Goal: Task Accomplishment & Management: Manage account settings

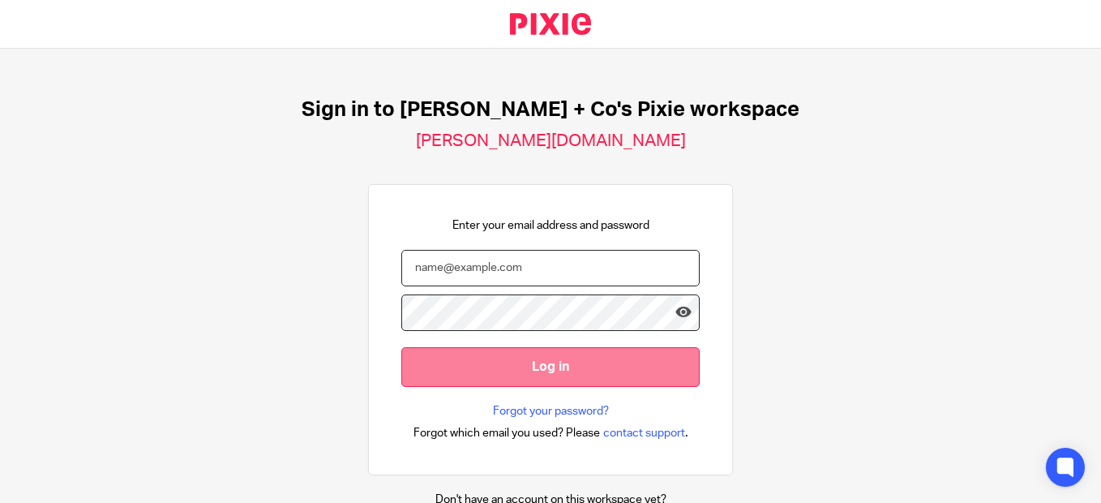
type input "[PERSON_NAME][EMAIL_ADDRESS][DOMAIN_NAME]"
click at [536, 361] on input "Log in" at bounding box center [550, 367] width 298 height 40
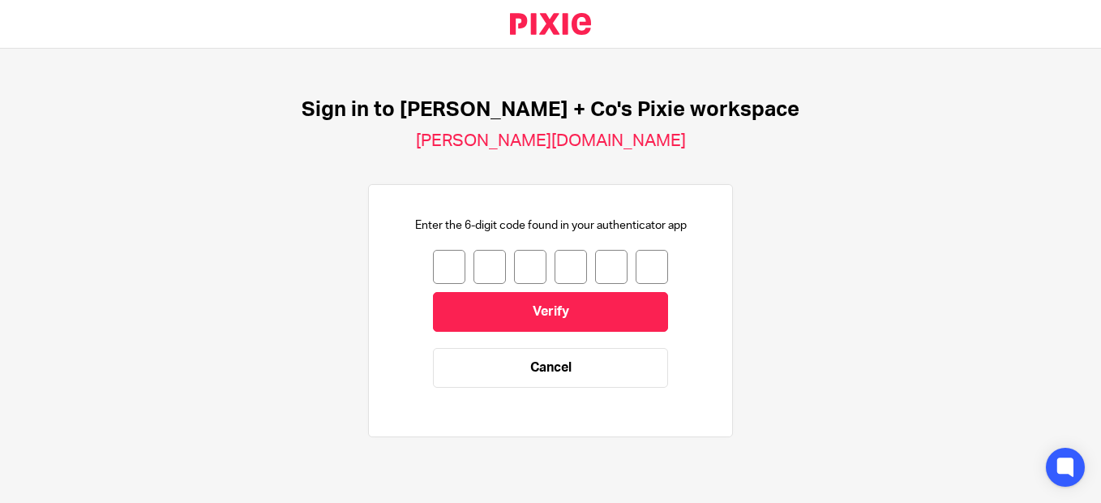
click at [441, 266] on input "number" at bounding box center [449, 267] width 32 height 34
type input "8"
type input "2"
type input "8"
type input "6"
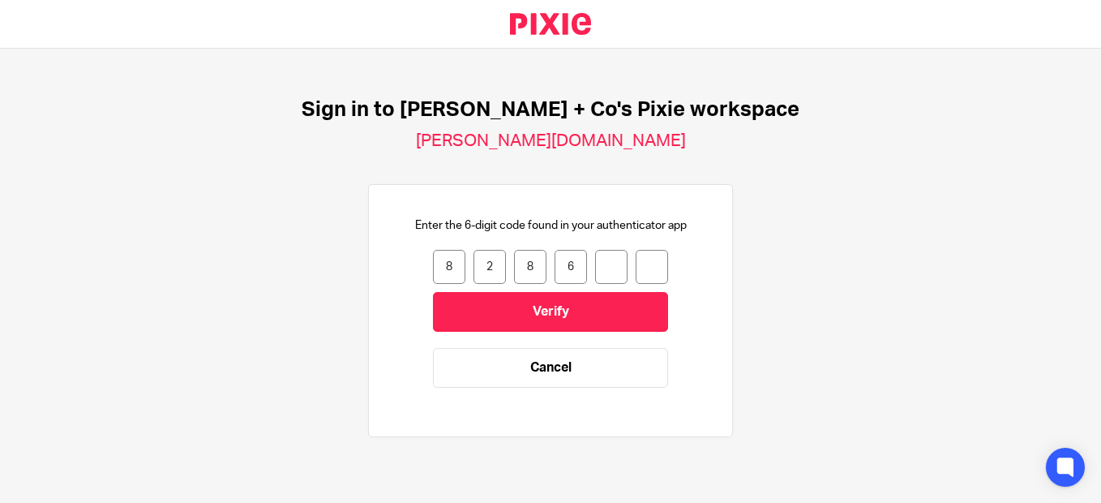
type input "2"
type input "3"
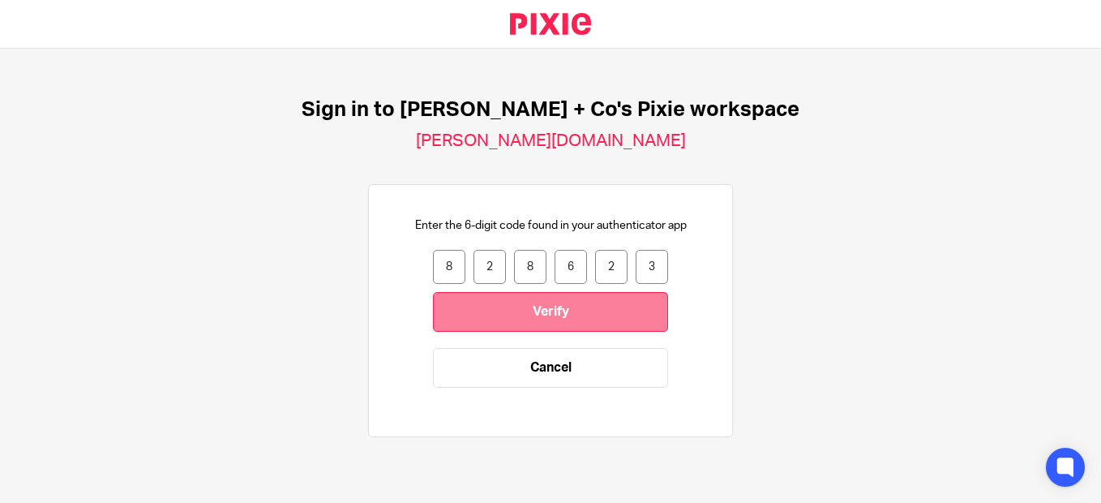
click at [562, 314] on input "Verify" at bounding box center [550, 312] width 235 height 40
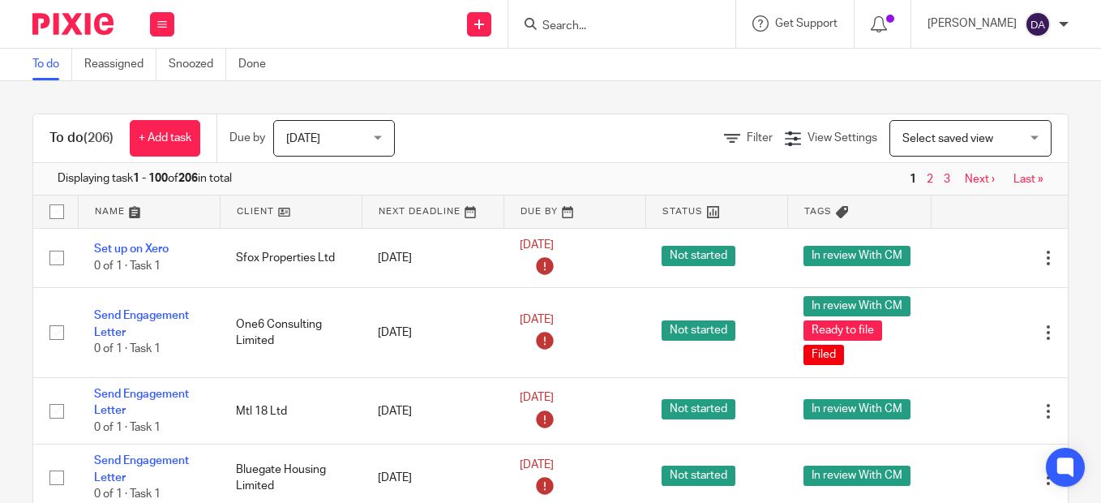
click at [596, 19] on input "Search" at bounding box center [614, 26] width 146 height 15
click at [575, 22] on input "Search" at bounding box center [614, 26] width 146 height 15
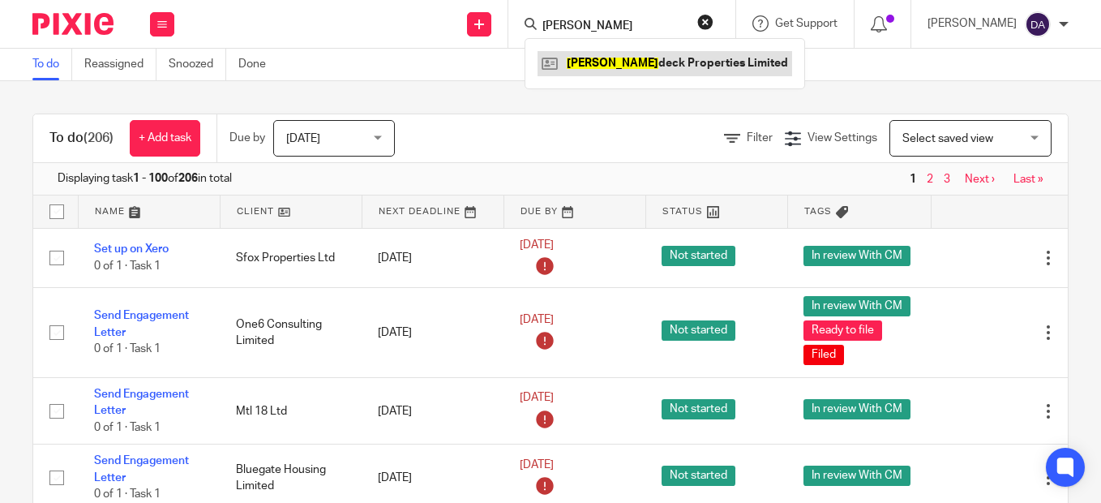
type input "dray"
click at [625, 60] on link at bounding box center [664, 63] width 255 height 24
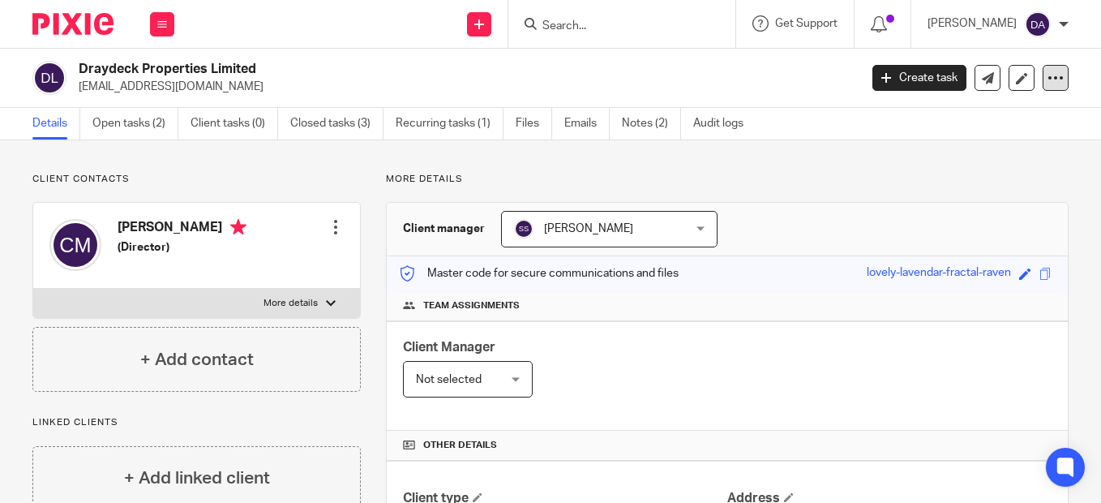
click at [1047, 78] on icon at bounding box center [1055, 78] width 16 height 16
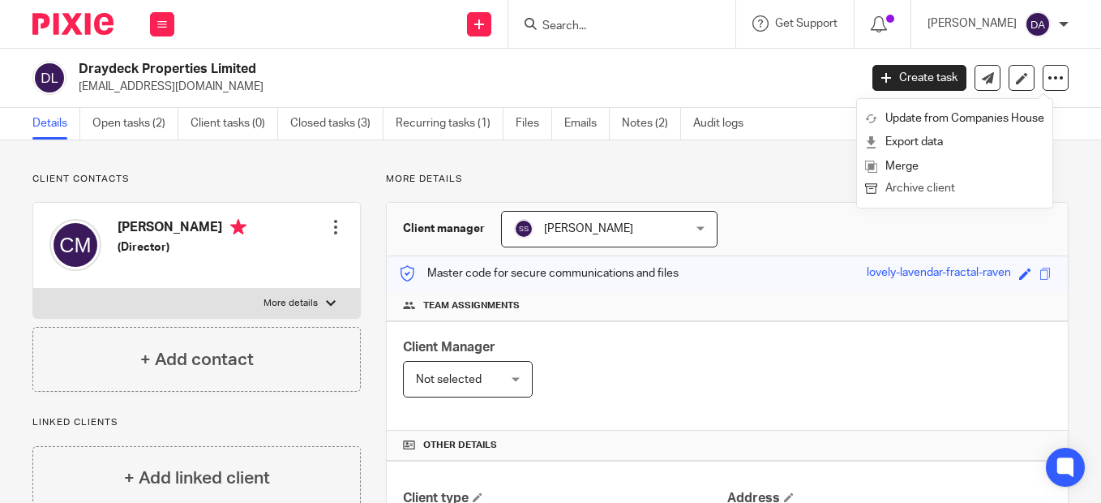
click at [918, 185] on button "Archive client" at bounding box center [954, 188] width 179 height 21
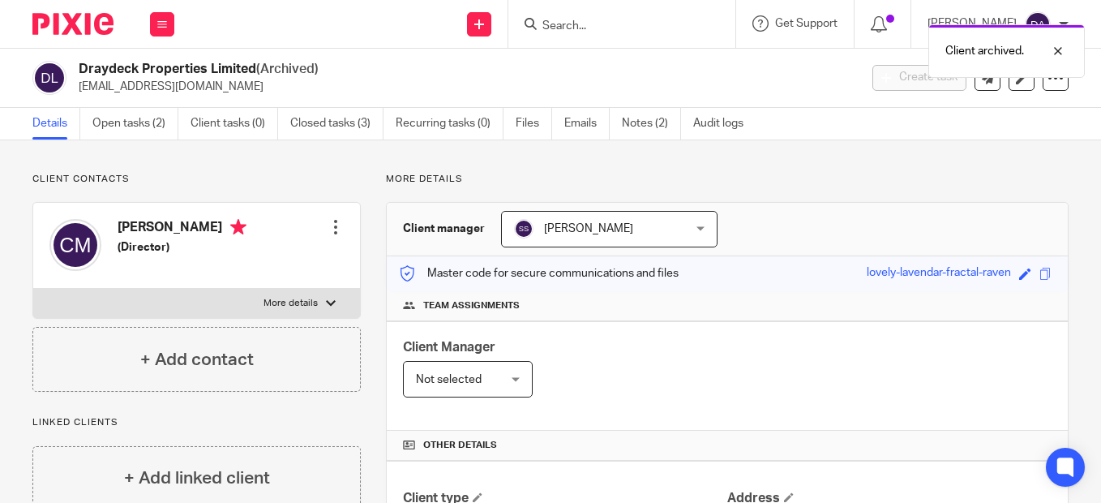
click at [600, 18] on div "Client archived." at bounding box center [817, 47] width 534 height 62
click at [569, 25] on div "Client archived." at bounding box center [817, 47] width 534 height 62
click at [556, 24] on div at bounding box center [618, 24] width 189 height 20
click at [570, 24] on input "Search" at bounding box center [614, 26] width 146 height 15
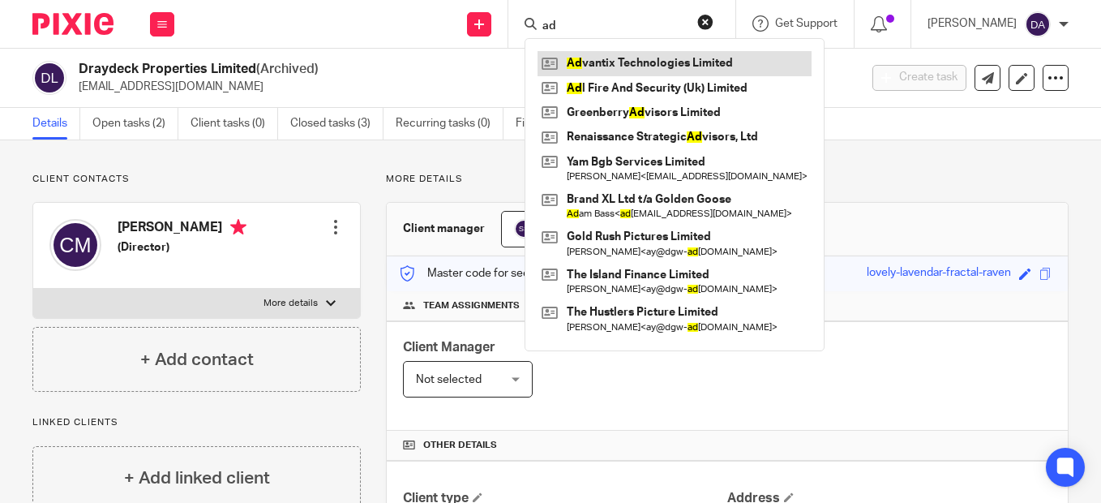
type input "ad"
click at [655, 65] on link at bounding box center [674, 63] width 274 height 24
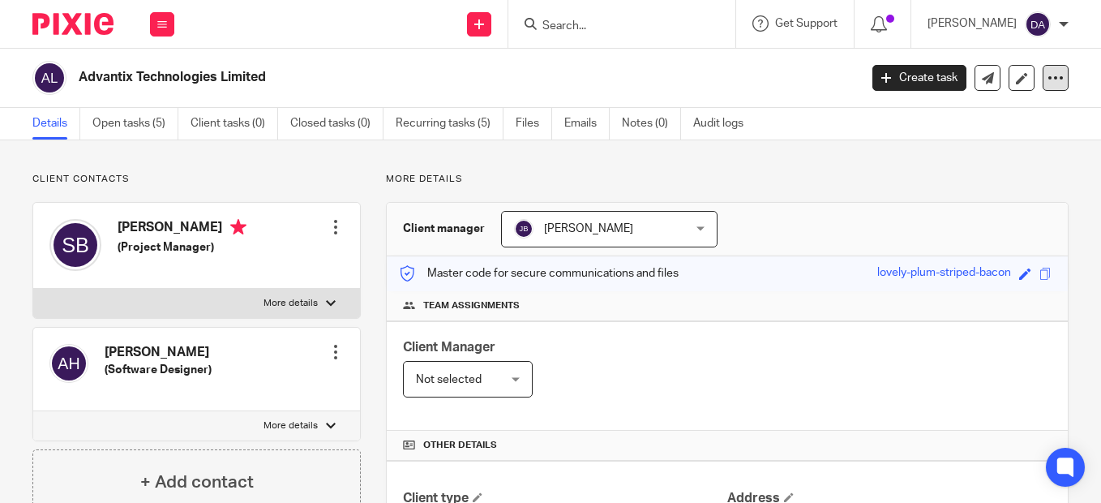
click at [1047, 78] on icon at bounding box center [1055, 78] width 16 height 16
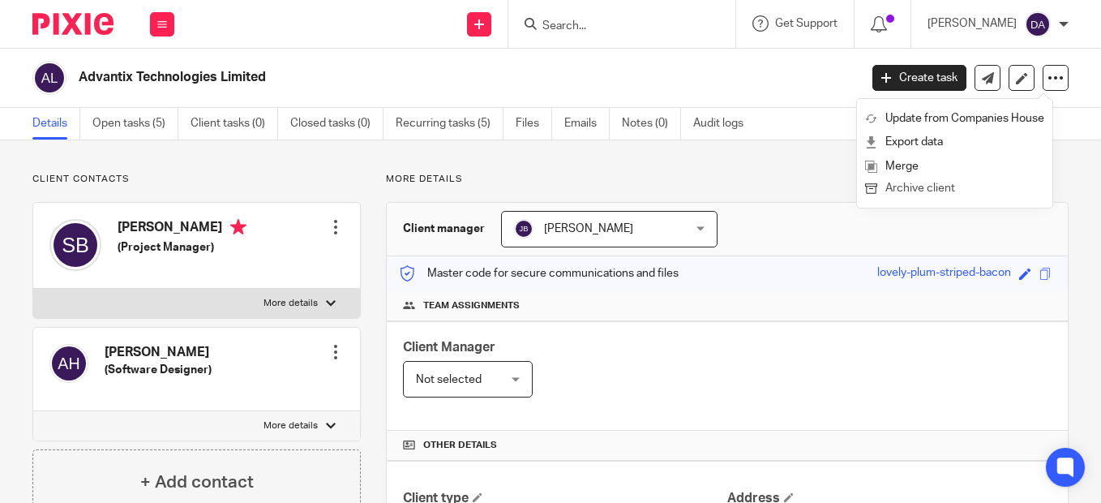
click at [955, 184] on button "Archive client" at bounding box center [954, 188] width 179 height 21
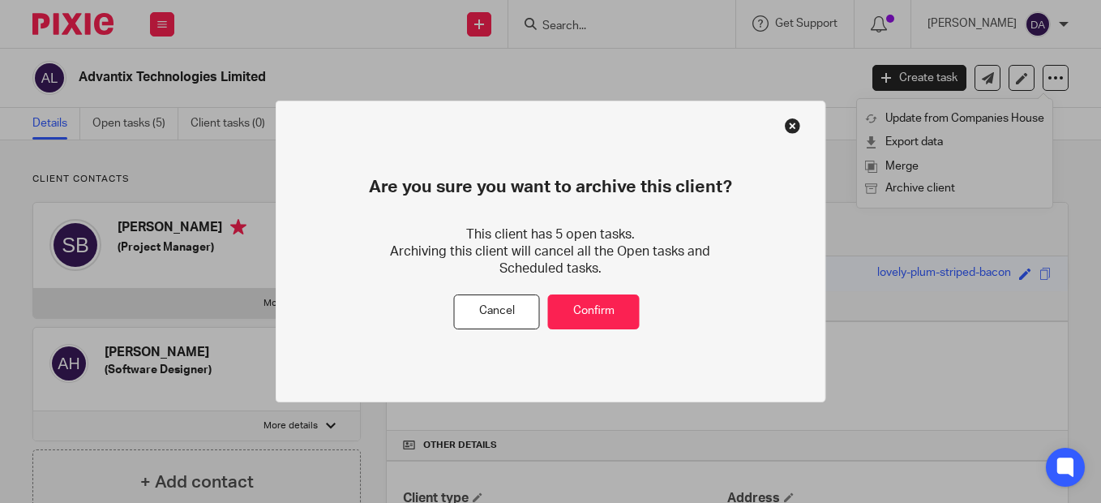
click at [796, 122] on button at bounding box center [793, 126] width 16 height 16
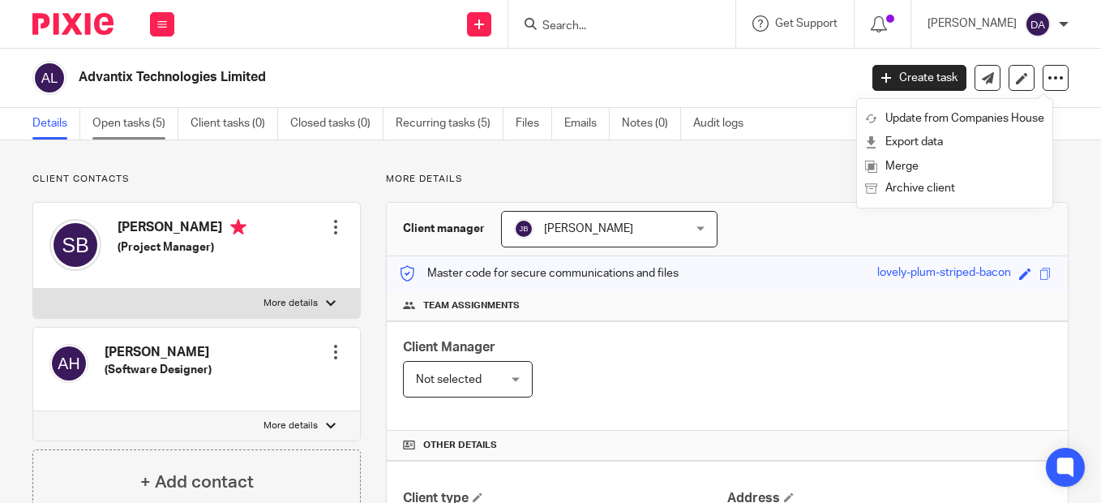
click at [116, 129] on link "Open tasks (5)" at bounding box center [135, 124] width 86 height 32
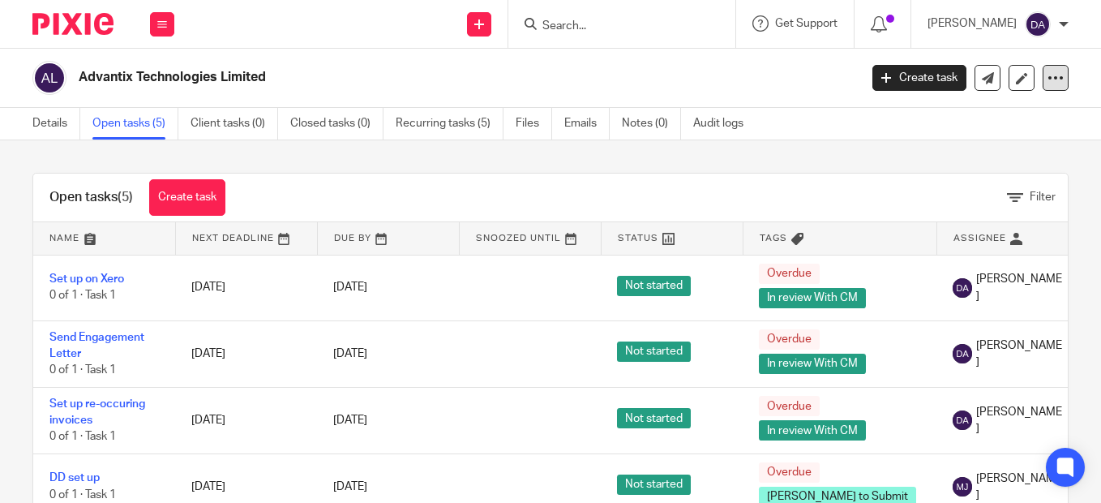
click at [1047, 75] on icon at bounding box center [1055, 78] width 16 height 16
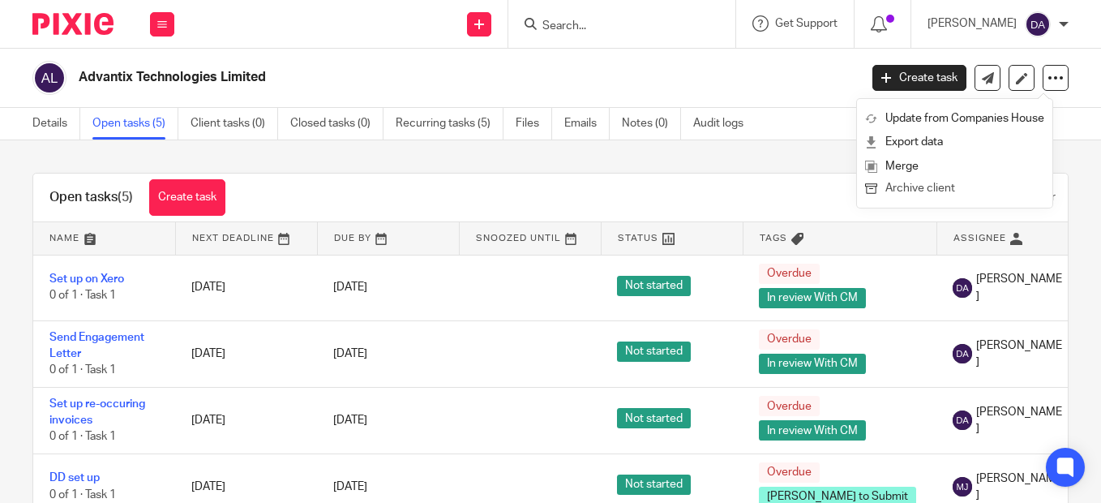
click at [943, 185] on button "Archive client" at bounding box center [954, 188] width 179 height 21
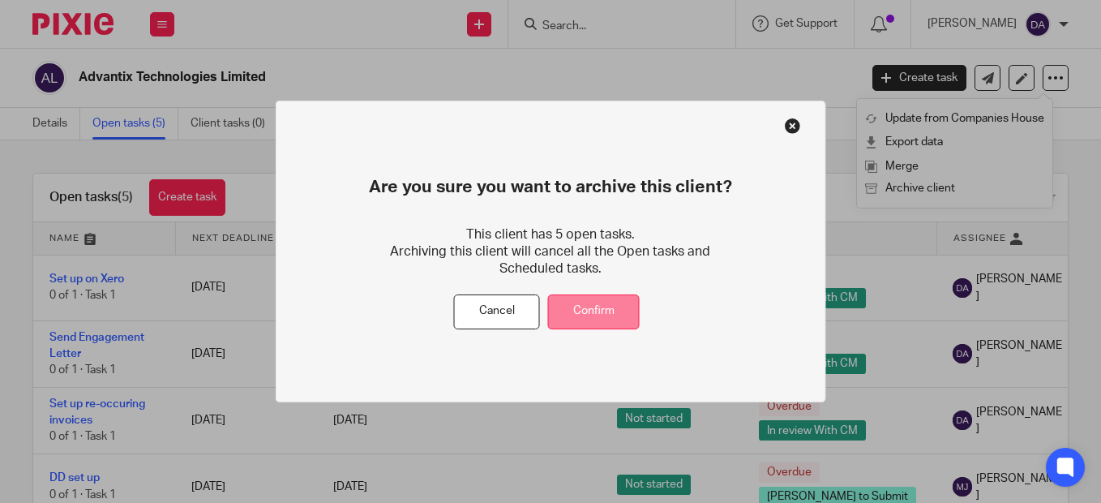
click at [598, 313] on button "Confirm" at bounding box center [594, 311] width 92 height 35
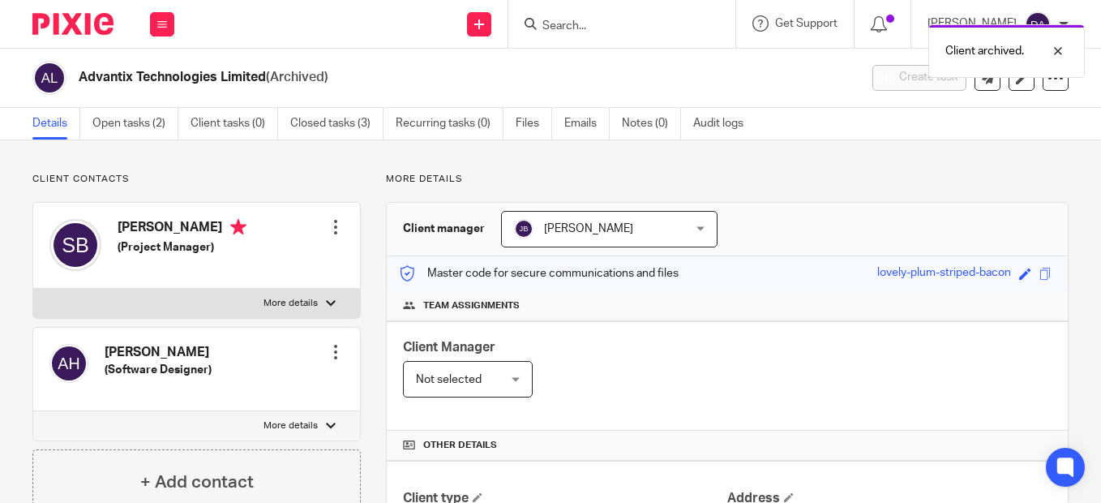
click at [579, 30] on div "Client archived." at bounding box center [817, 47] width 534 height 62
click at [567, 18] on div "Client archived." at bounding box center [817, 47] width 534 height 62
click at [555, 25] on div "Client archived." at bounding box center [817, 47] width 534 height 62
click at [563, 18] on div "Client archived." at bounding box center [817, 47] width 534 height 62
click at [556, 23] on div "Client archived." at bounding box center [817, 47] width 534 height 62
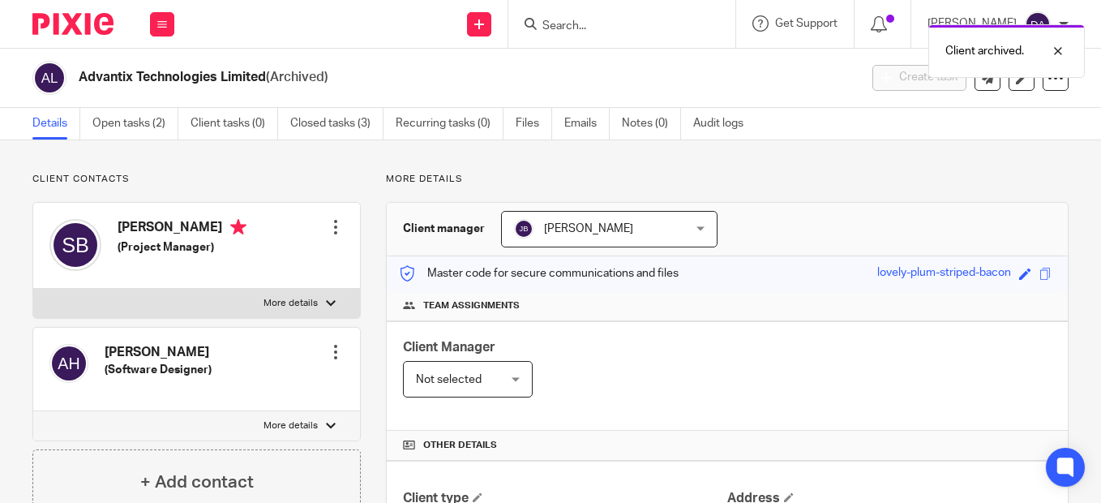
click at [563, 72] on div "Client archived." at bounding box center [817, 47] width 534 height 62
click at [561, 19] on input "Search" at bounding box center [614, 26] width 146 height 15
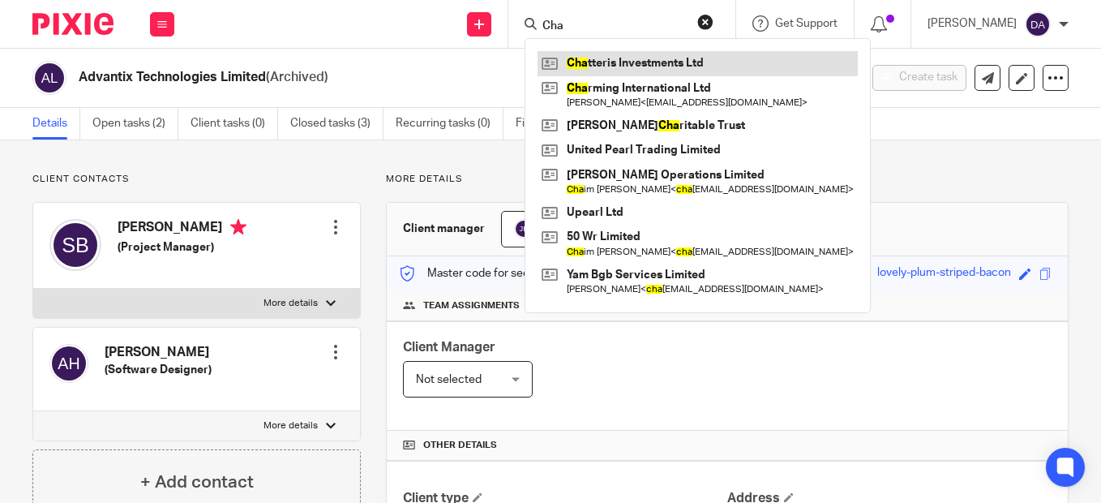
type input "Cha"
click at [602, 62] on link at bounding box center [697, 63] width 320 height 24
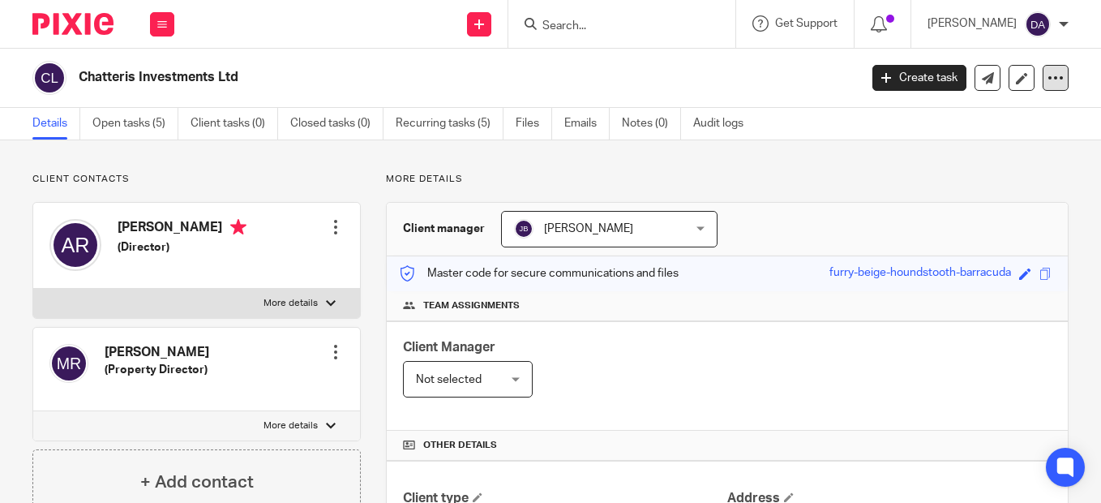
click at [1047, 85] on icon at bounding box center [1055, 78] width 16 height 16
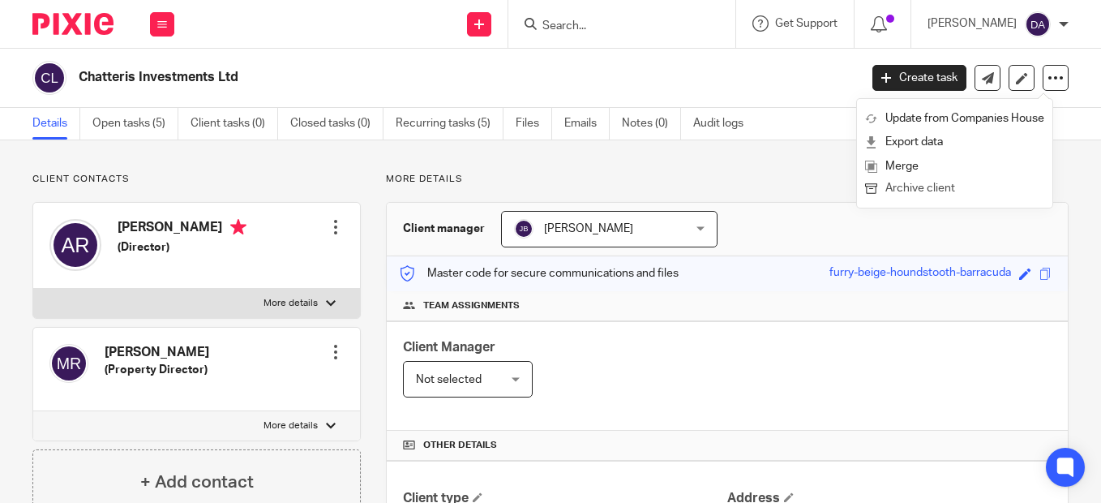
click at [944, 187] on button "Archive client" at bounding box center [954, 188] width 179 height 21
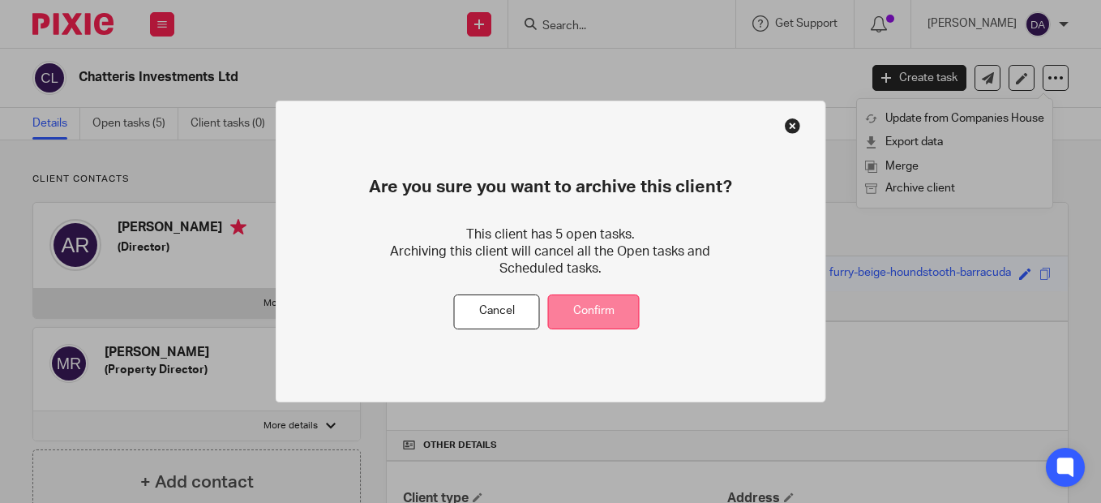
click at [609, 323] on button "Confirm" at bounding box center [594, 311] width 92 height 35
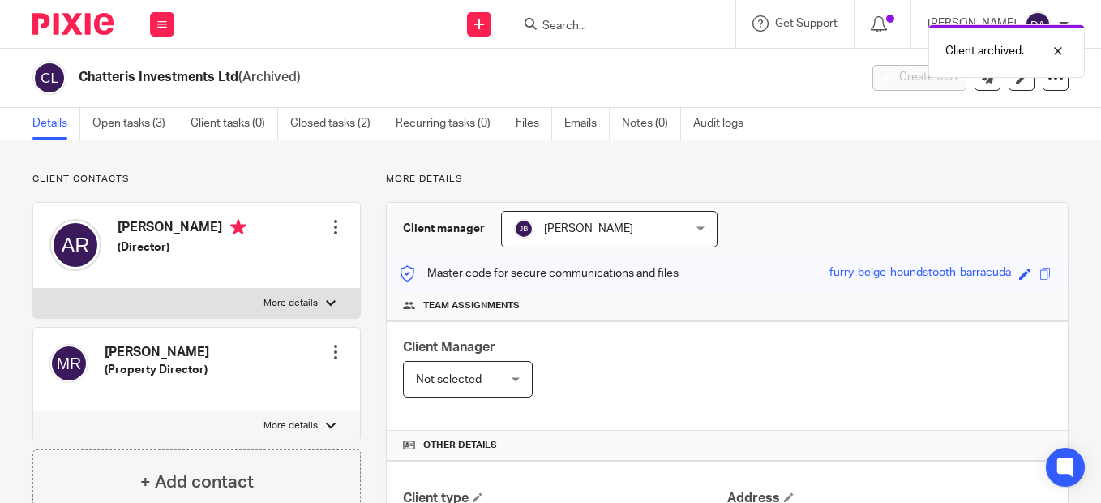
click at [622, 37] on div "Client archived." at bounding box center [817, 47] width 534 height 62
click at [579, 21] on div "Client archived." at bounding box center [817, 47] width 534 height 62
click at [562, 24] on div "Client archived." at bounding box center [817, 47] width 534 height 62
click at [562, 25] on input "Search" at bounding box center [614, 26] width 146 height 15
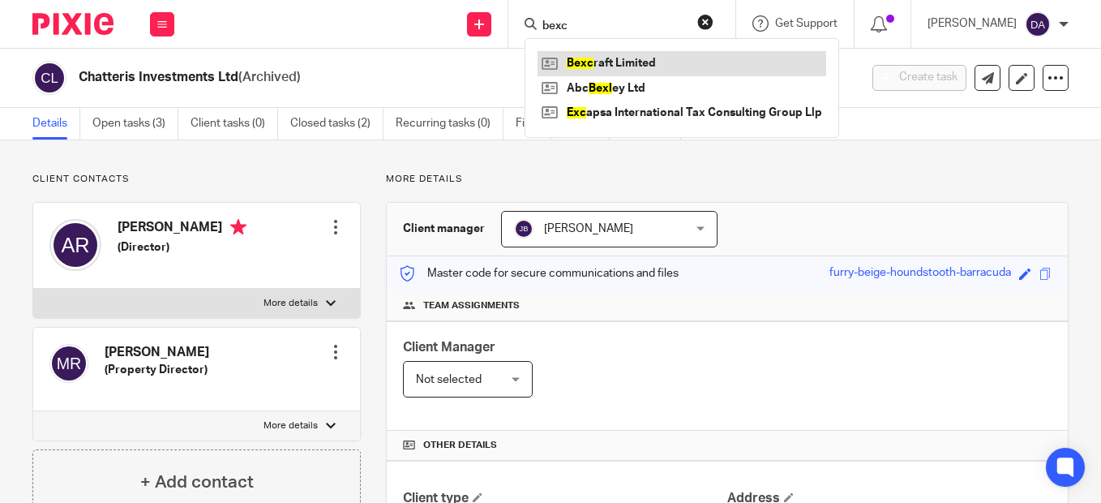
type input "bexc"
click at [614, 60] on link at bounding box center [681, 63] width 289 height 24
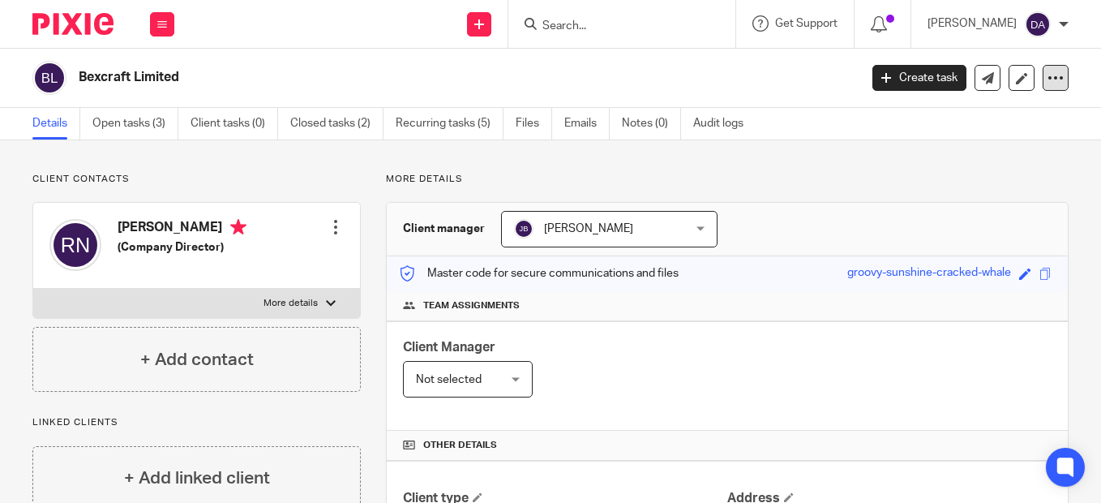
click at [1047, 76] on icon at bounding box center [1055, 78] width 16 height 16
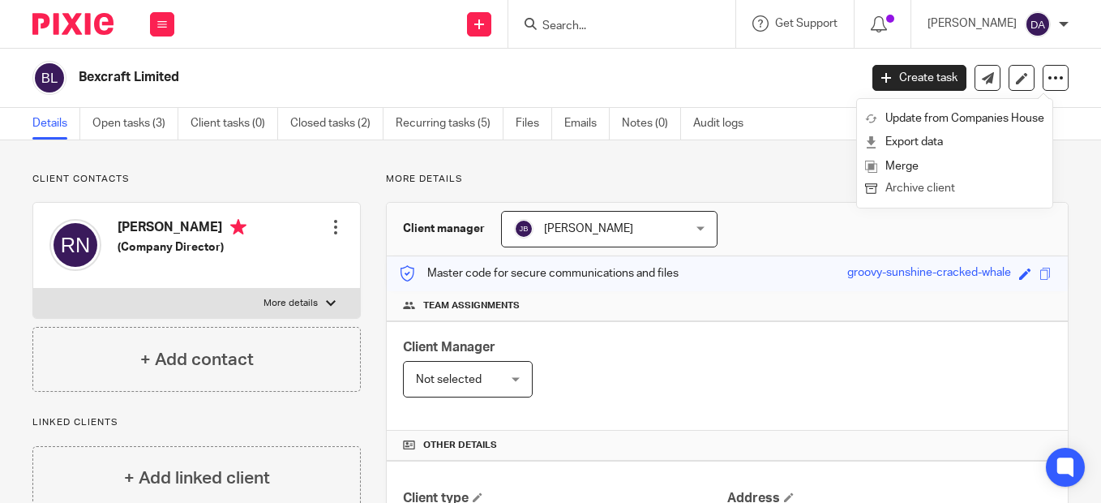
click at [920, 186] on button "Archive client" at bounding box center [954, 188] width 179 height 21
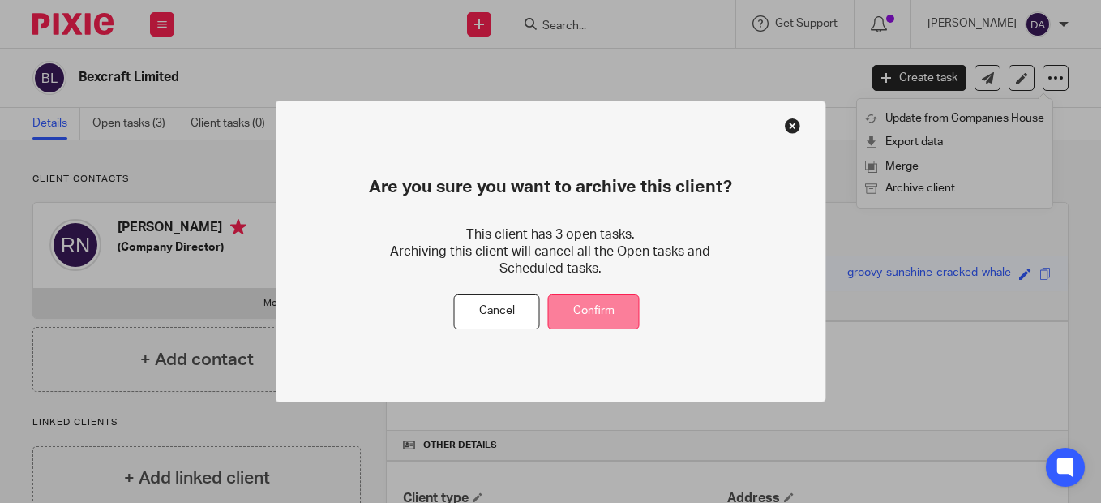
click at [613, 312] on button "Confirm" at bounding box center [594, 311] width 92 height 35
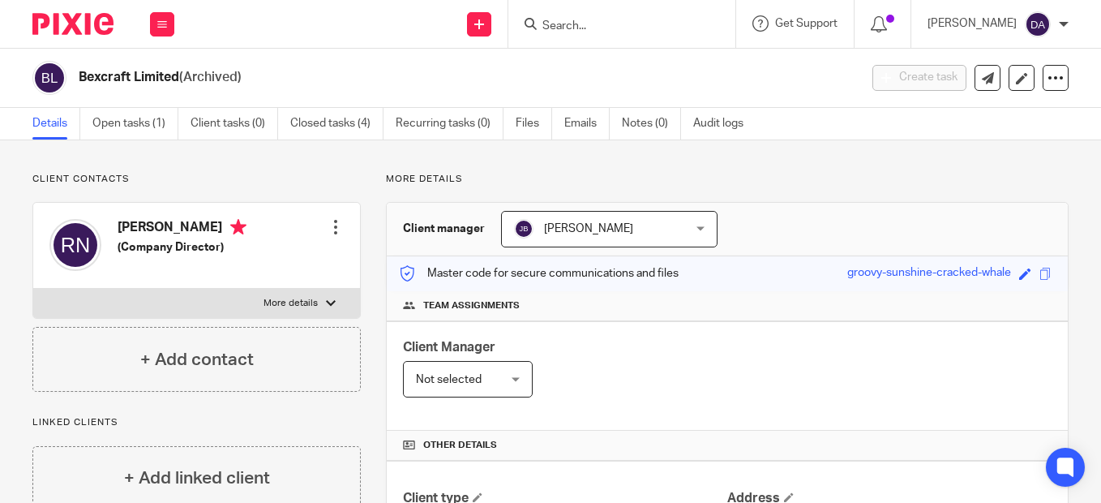
click at [561, 16] on form at bounding box center [627, 24] width 173 height 20
click at [567, 20] on input "Search" at bounding box center [614, 26] width 146 height 15
type input "mag"
click at [632, 69] on link at bounding box center [637, 63] width 201 height 24
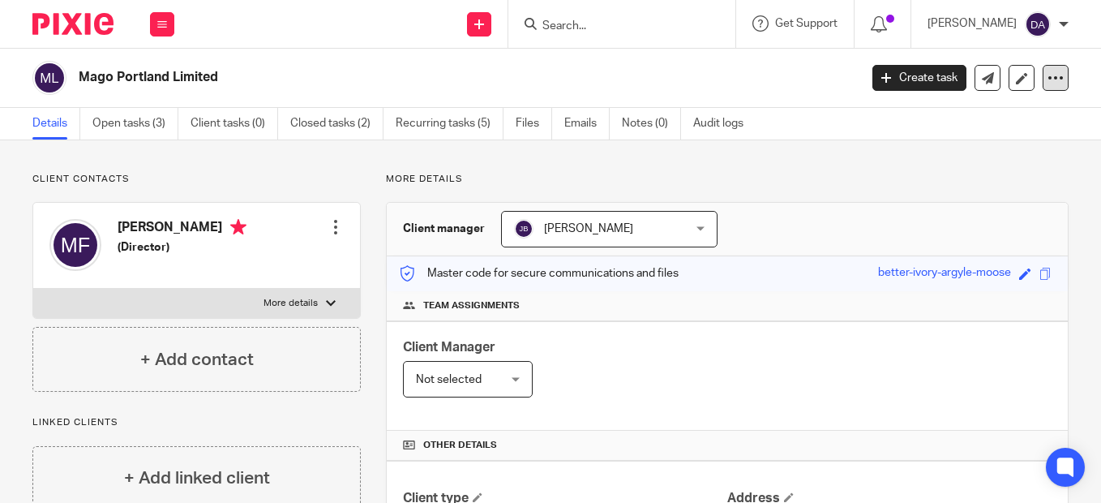
click at [1049, 77] on icon at bounding box center [1055, 78] width 16 height 16
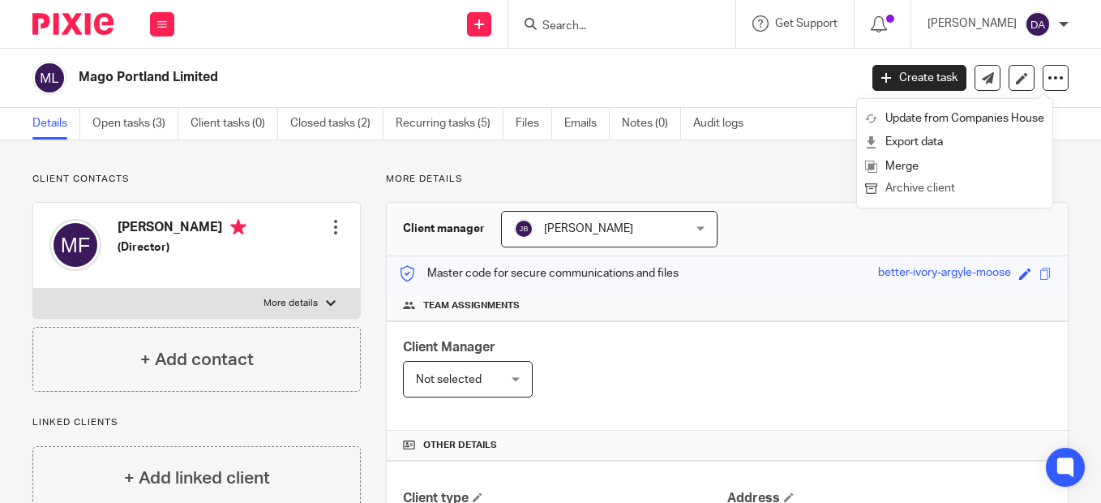
click at [937, 188] on button "Archive client" at bounding box center [954, 188] width 179 height 21
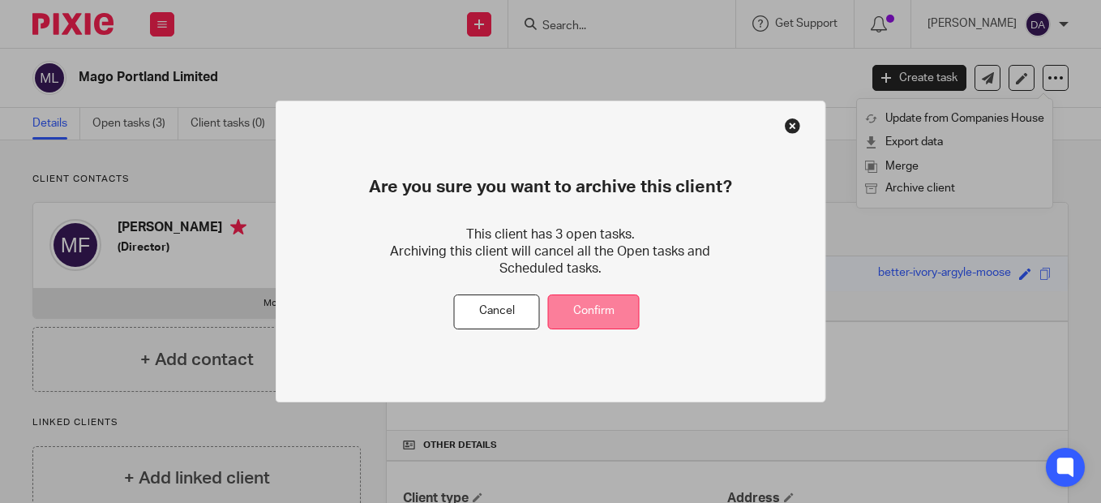
click at [601, 298] on button "Confirm" at bounding box center [594, 311] width 92 height 35
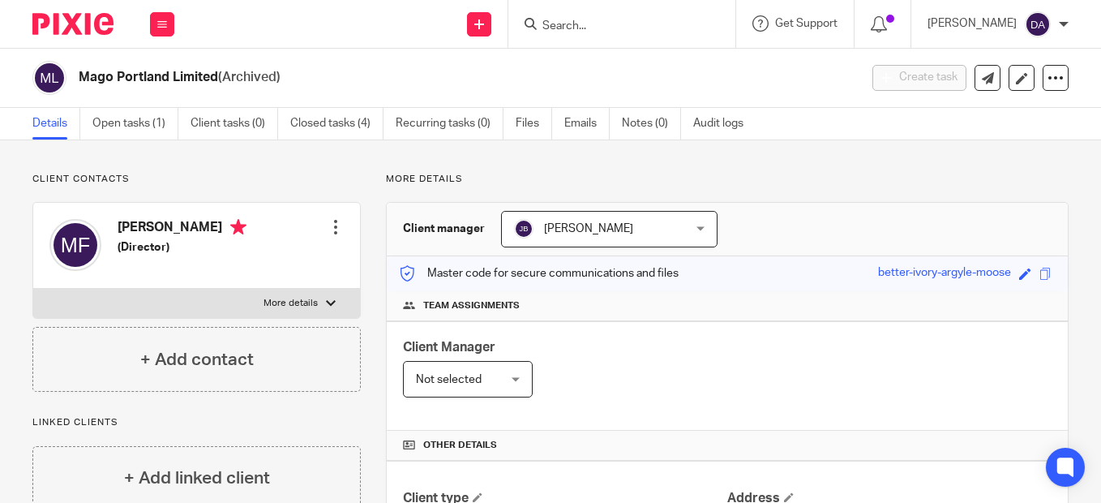
click at [559, 17] on form at bounding box center [627, 24] width 173 height 20
click at [557, 20] on input "Search" at bounding box center [614, 26] width 146 height 15
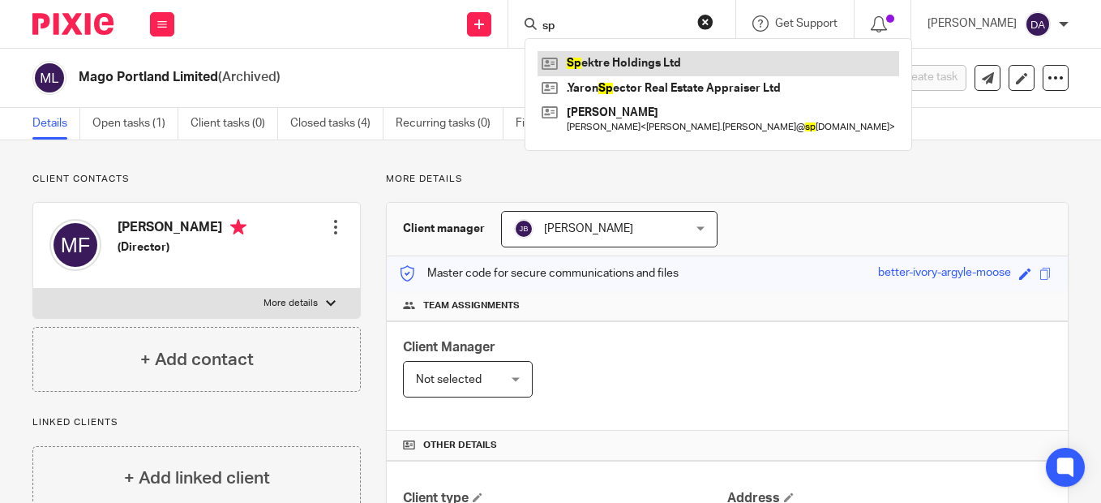
type input "sp"
click at [636, 67] on link at bounding box center [718, 63] width 362 height 24
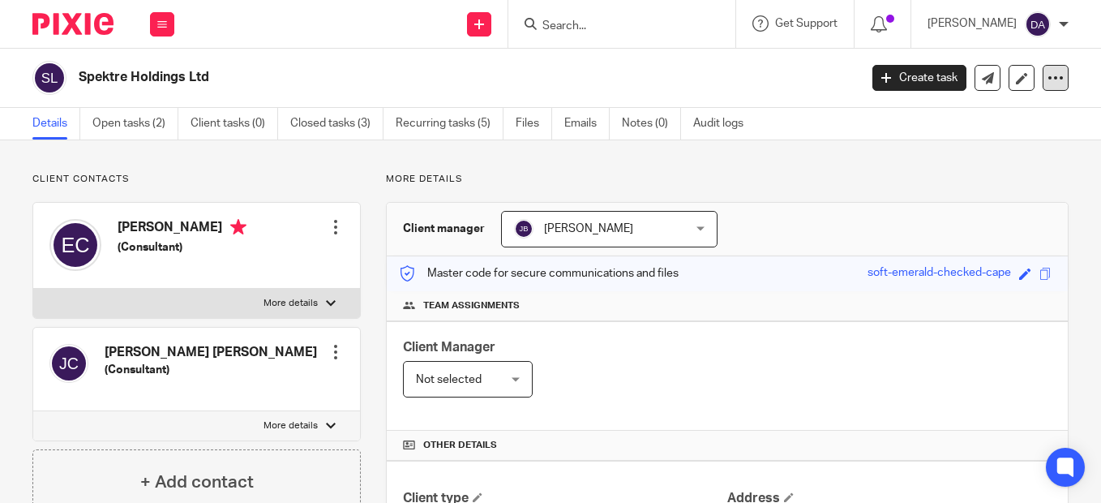
click at [1047, 85] on icon at bounding box center [1055, 78] width 16 height 16
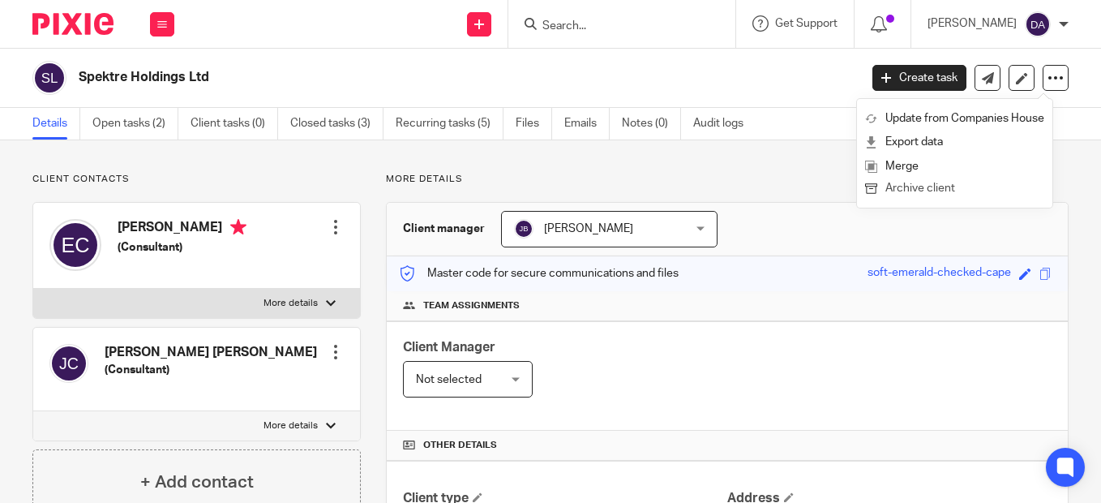
click at [897, 192] on button "Archive client" at bounding box center [954, 188] width 179 height 21
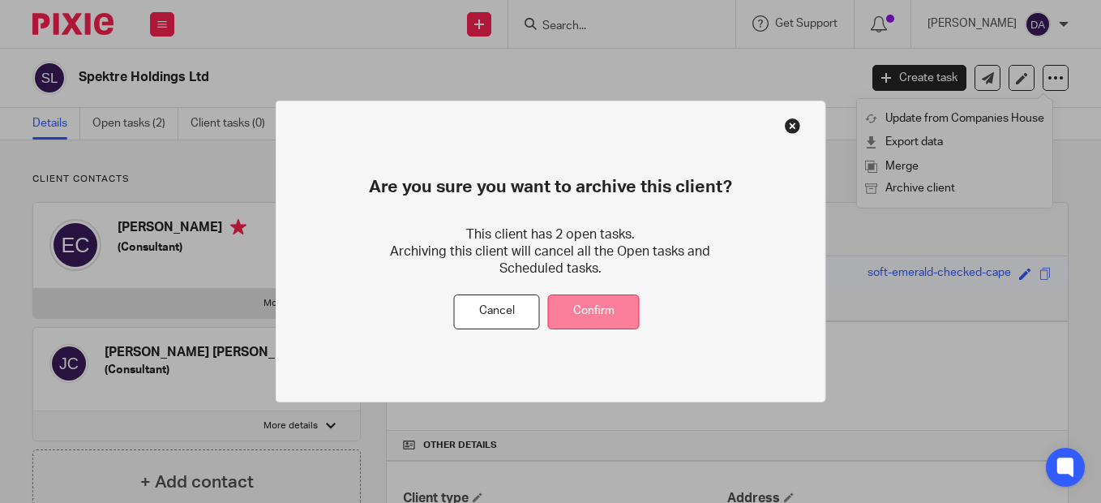
click at [592, 302] on button "Confirm" at bounding box center [594, 311] width 92 height 35
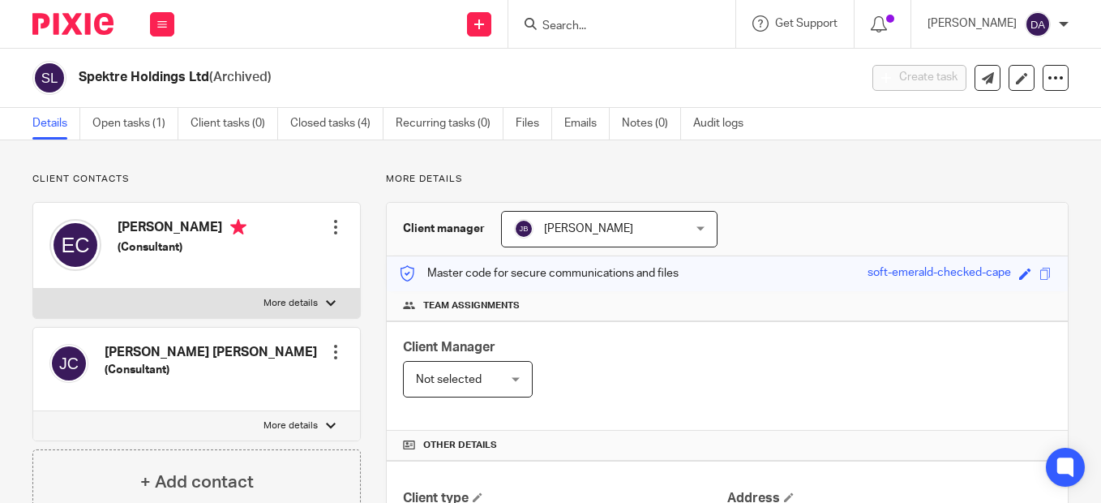
click at [560, 18] on form at bounding box center [627, 24] width 173 height 20
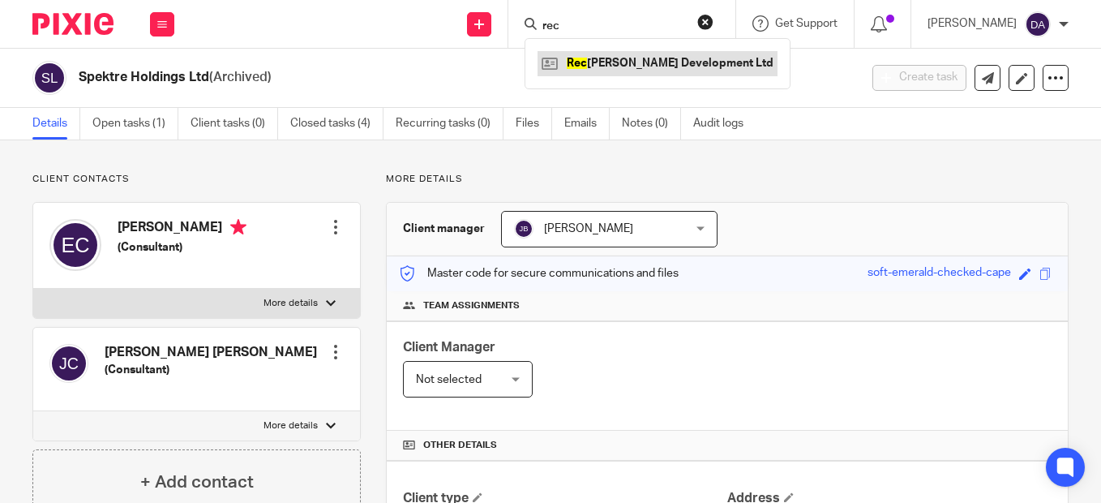
type input "rec"
click at [663, 66] on link at bounding box center [657, 63] width 240 height 24
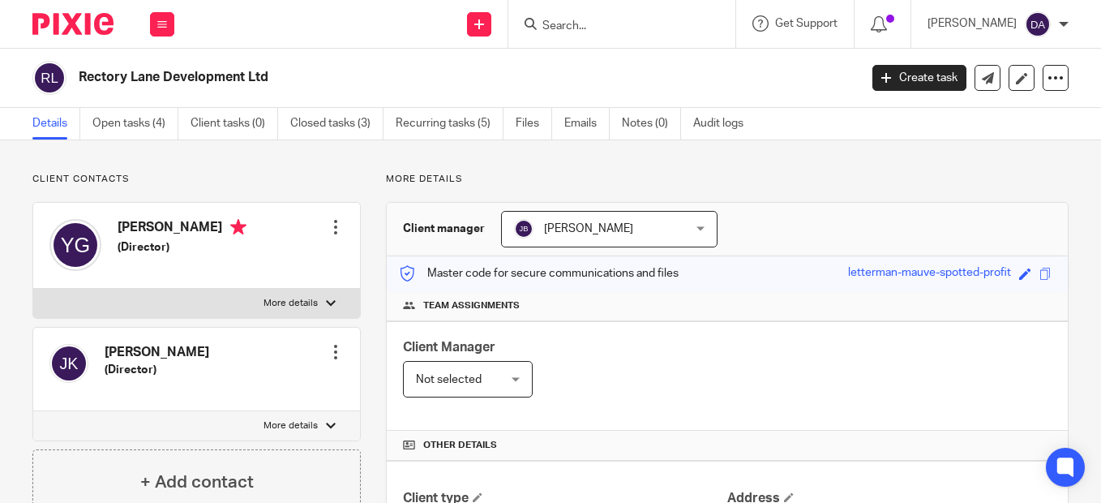
click at [569, 24] on input "Search" at bounding box center [614, 26] width 146 height 15
click at [1049, 85] on icon at bounding box center [1055, 78] width 16 height 16
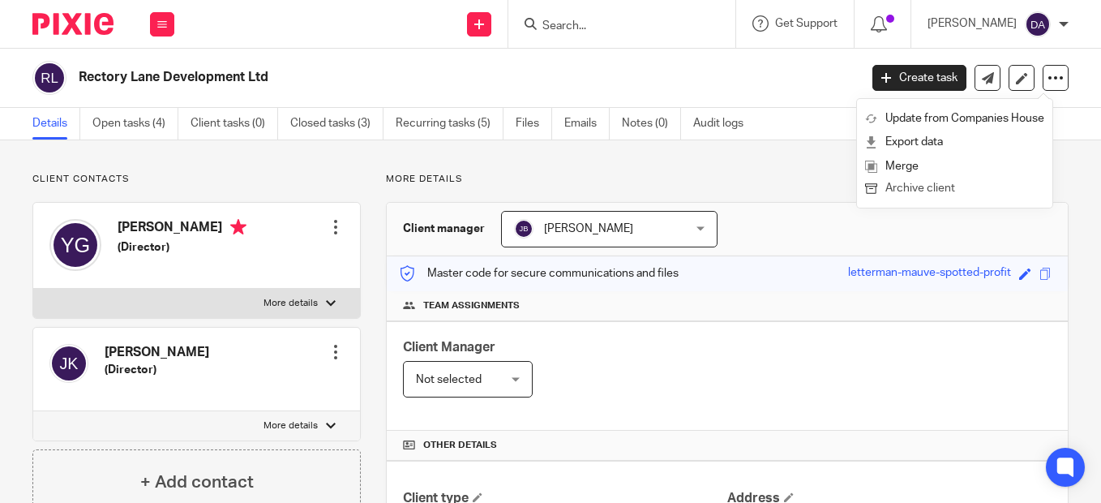
click at [944, 187] on button "Archive client" at bounding box center [954, 188] width 179 height 21
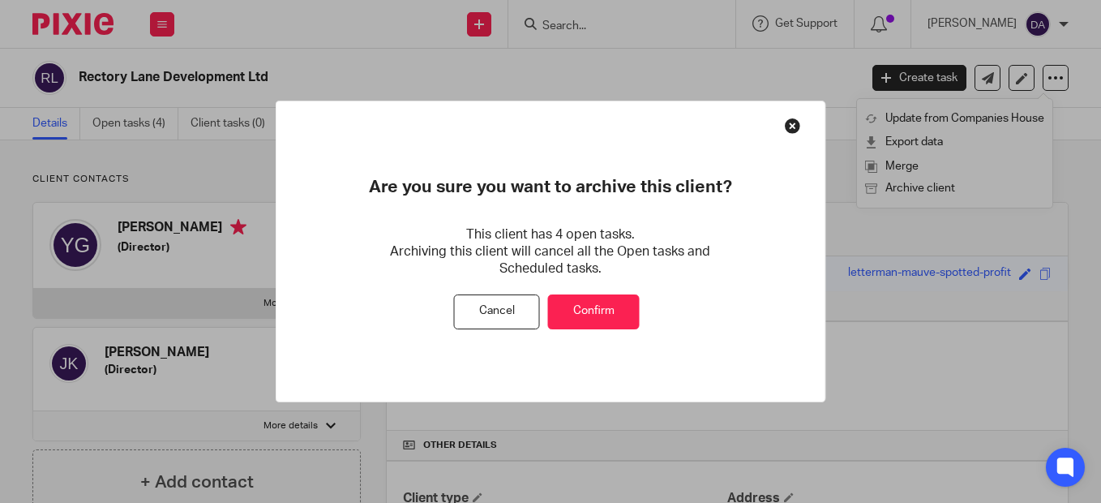
click at [584, 310] on button "Confirm" at bounding box center [594, 311] width 92 height 35
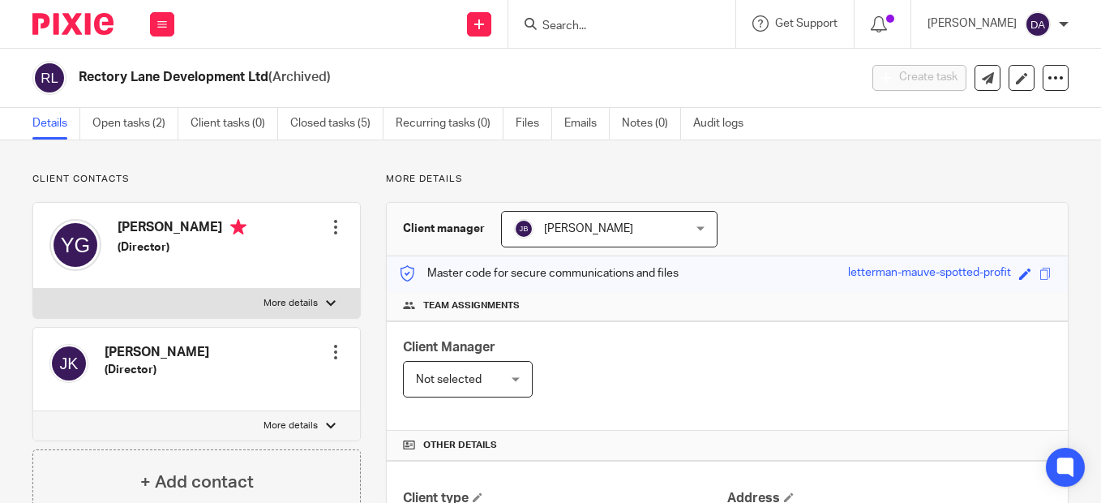
click at [802, 105] on div "Rectory Lane Development Ltd (Archived) Create task Update from Companies House…" at bounding box center [550, 78] width 1101 height 59
click at [659, 54] on div "Rectory Lane Development Ltd (Archived) Create task Update from Companies House…" at bounding box center [550, 78] width 1101 height 59
click at [417, 32] on div "Send new email Create task Add client Get Support Contact via email Check our d…" at bounding box center [645, 24] width 910 height 48
click at [1044, 90] on div at bounding box center [1055, 78] width 26 height 26
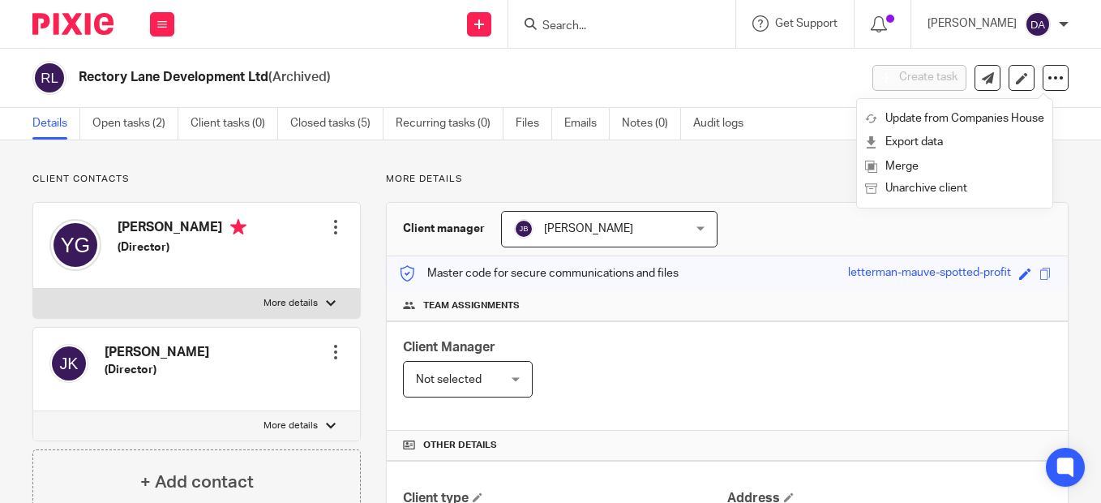
click at [565, 76] on h2 "Rectory Lane Development Ltd (Archived)" at bounding box center [386, 77] width 615 height 17
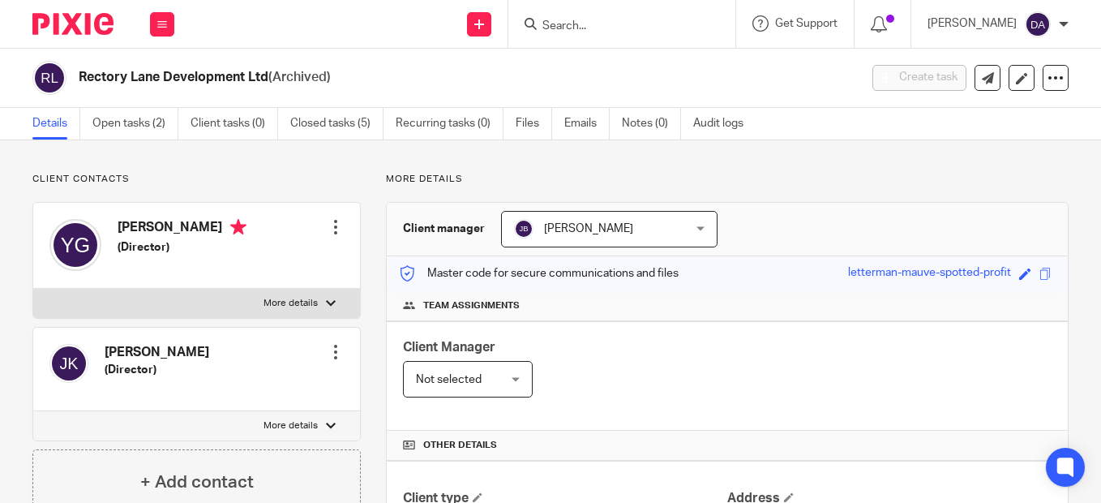
click at [595, 23] on input "Search" at bounding box center [614, 26] width 146 height 15
click at [627, 23] on input "Search" at bounding box center [614, 26] width 146 height 15
type input "solton"
click at [653, 63] on link at bounding box center [637, 63] width 201 height 24
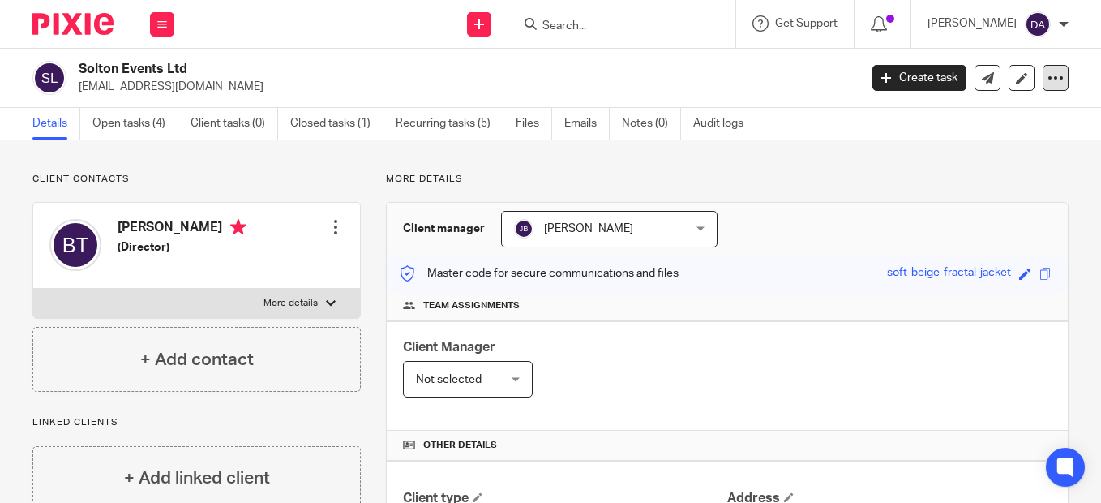
click at [1047, 78] on icon at bounding box center [1055, 78] width 16 height 16
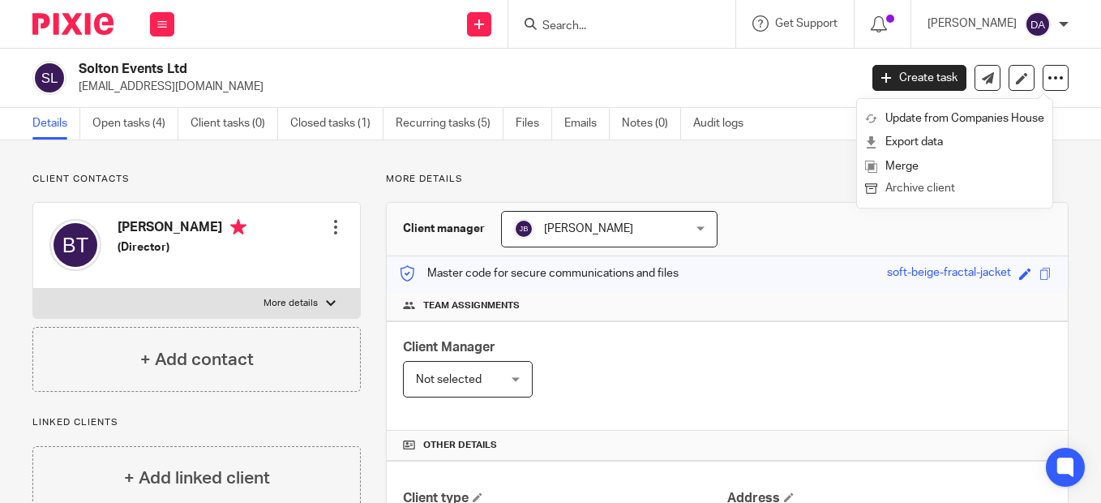
click at [956, 189] on button "Archive client" at bounding box center [954, 188] width 179 height 21
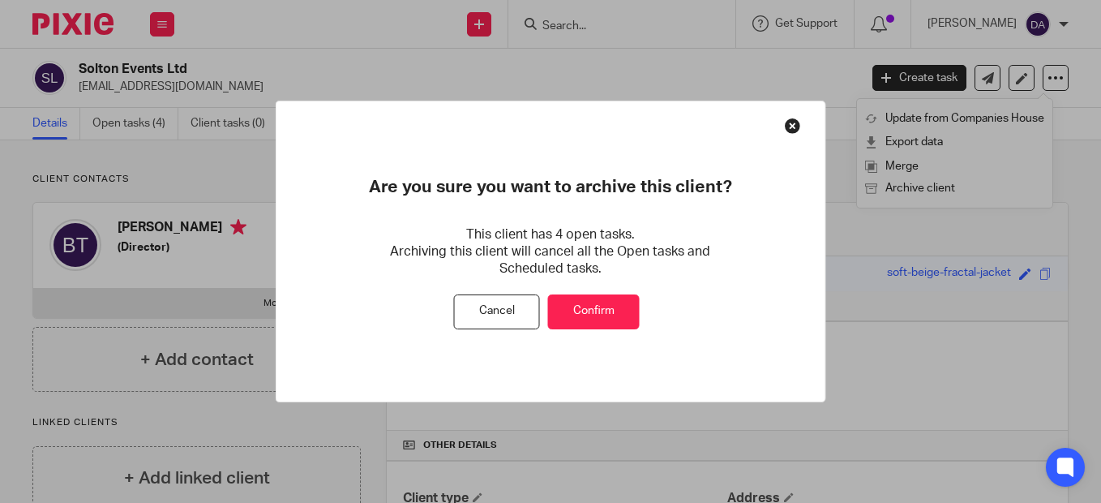
click at [597, 315] on button "Confirm" at bounding box center [594, 311] width 92 height 35
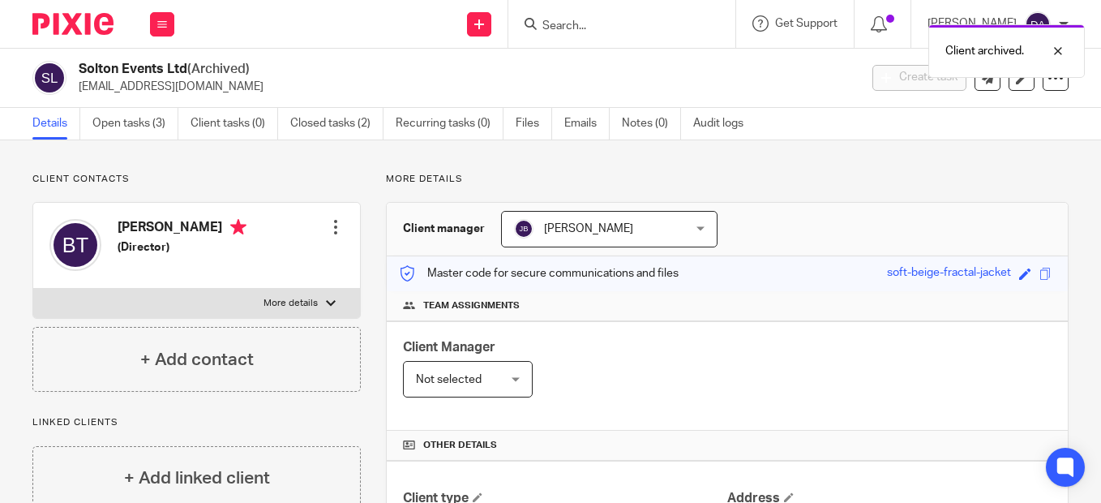
click at [960, 131] on div "Details Open tasks (3) Client tasks (0) Closed tasks (2) Recurring tasks (0) Fi…" at bounding box center [550, 124] width 1101 height 32
click at [1047, 74] on icon at bounding box center [1055, 78] width 16 height 16
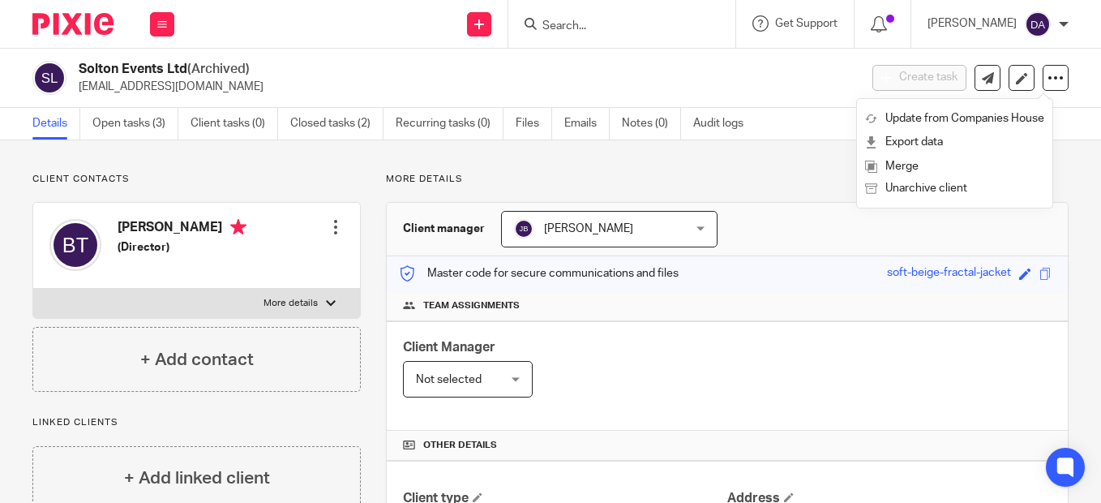
click at [697, 84] on p "[EMAIL_ADDRESS][DOMAIN_NAME]" at bounding box center [463, 87] width 769 height 16
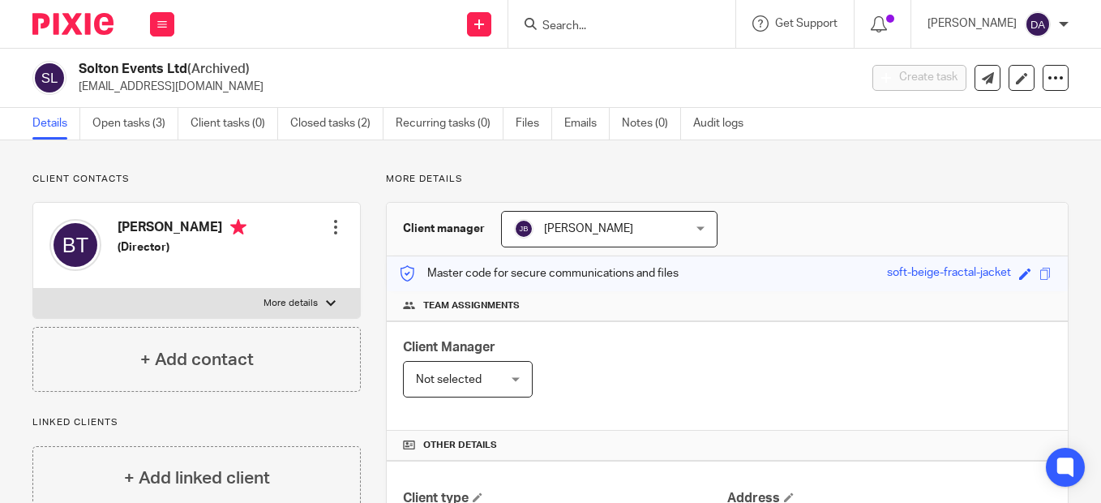
click at [637, 30] on input "Search" at bounding box center [614, 26] width 146 height 15
type input "sf"
click at [656, 72] on link at bounding box center [637, 63] width 201 height 24
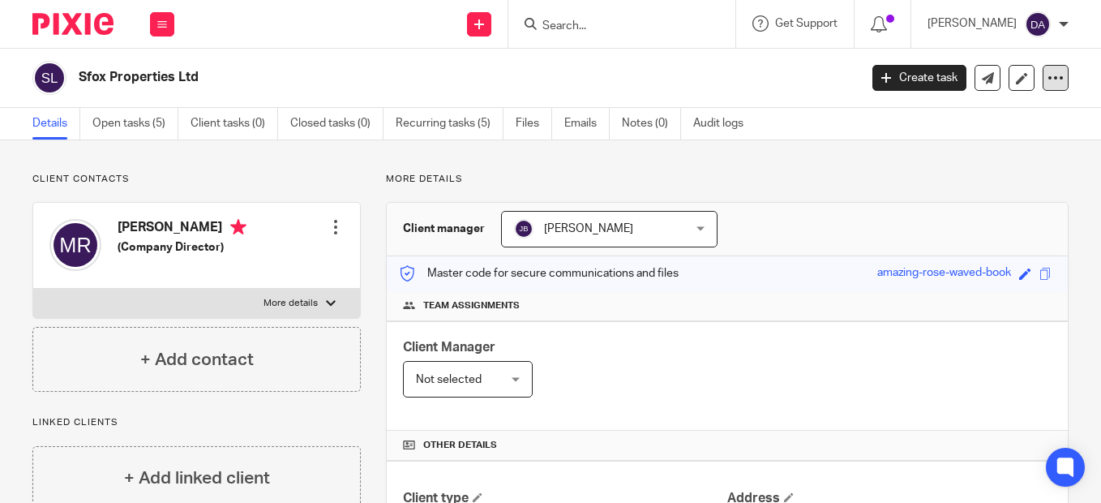
click at [1047, 85] on icon at bounding box center [1055, 78] width 16 height 16
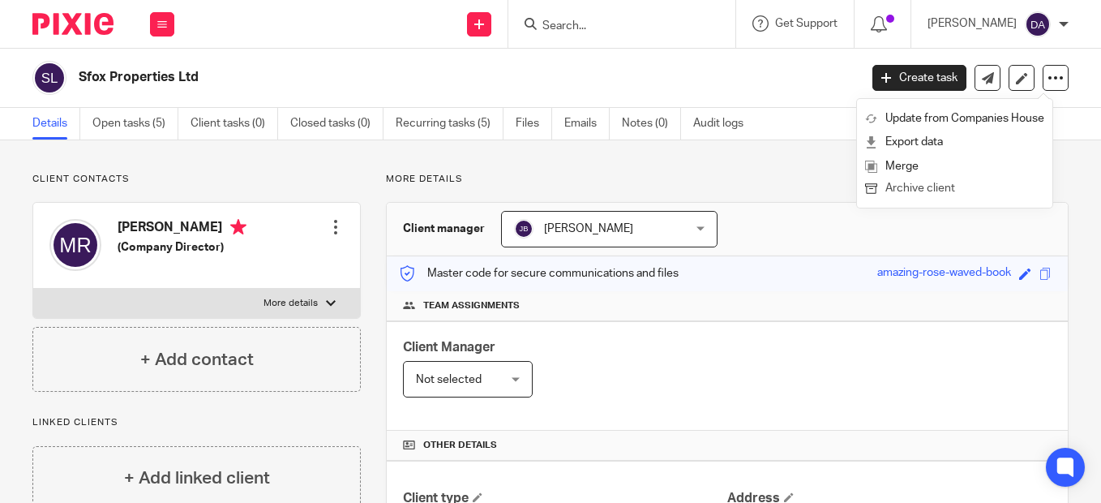
click at [920, 193] on button "Archive client" at bounding box center [954, 188] width 179 height 21
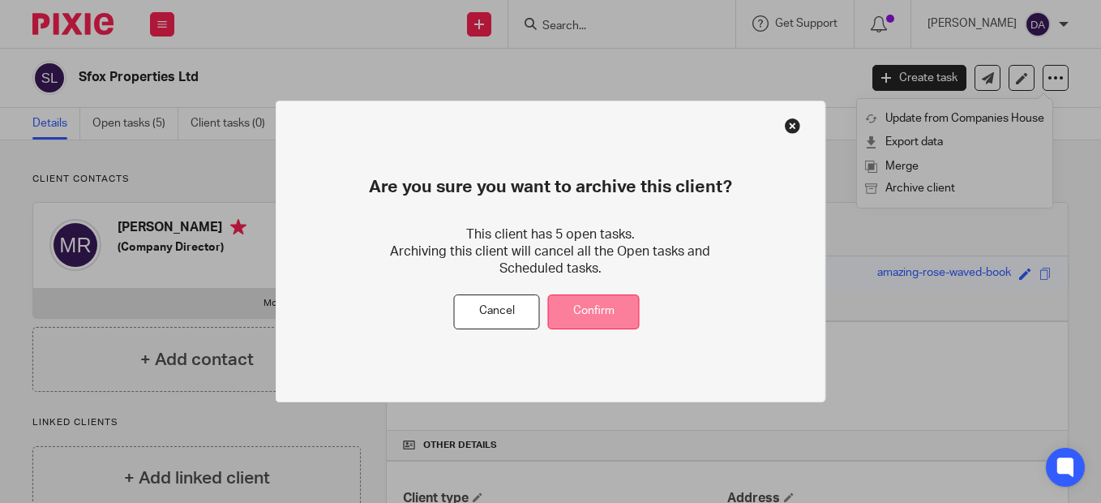
click at [608, 317] on button "Confirm" at bounding box center [594, 311] width 92 height 35
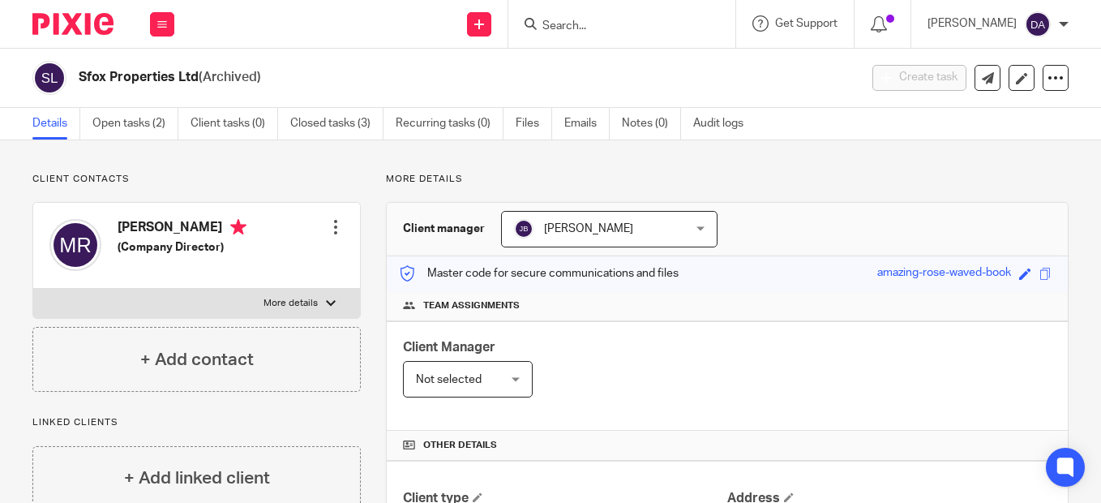
click at [584, 19] on form at bounding box center [627, 24] width 173 height 20
click at [585, 21] on input "Search" at bounding box center [614, 26] width 146 height 15
type input "r"
click at [164, 20] on icon at bounding box center [162, 24] width 10 height 10
click at [170, 123] on link "Clients" at bounding box center [158, 123] width 37 height 11
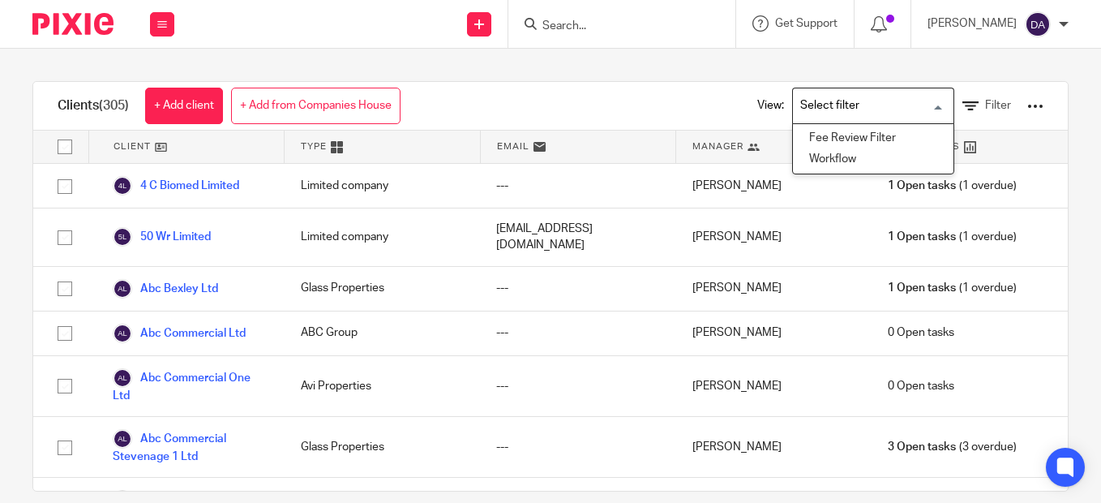
click at [919, 103] on input "Search for option" at bounding box center [869, 106] width 150 height 28
click at [962, 110] on icon at bounding box center [970, 106] width 16 height 16
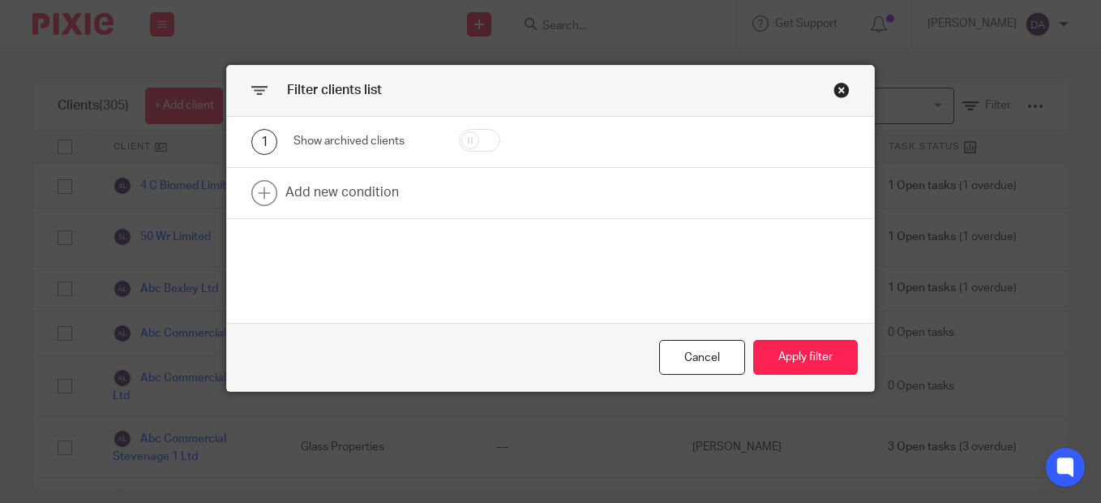
click at [838, 91] on div "Close this dialog window" at bounding box center [841, 90] width 16 height 16
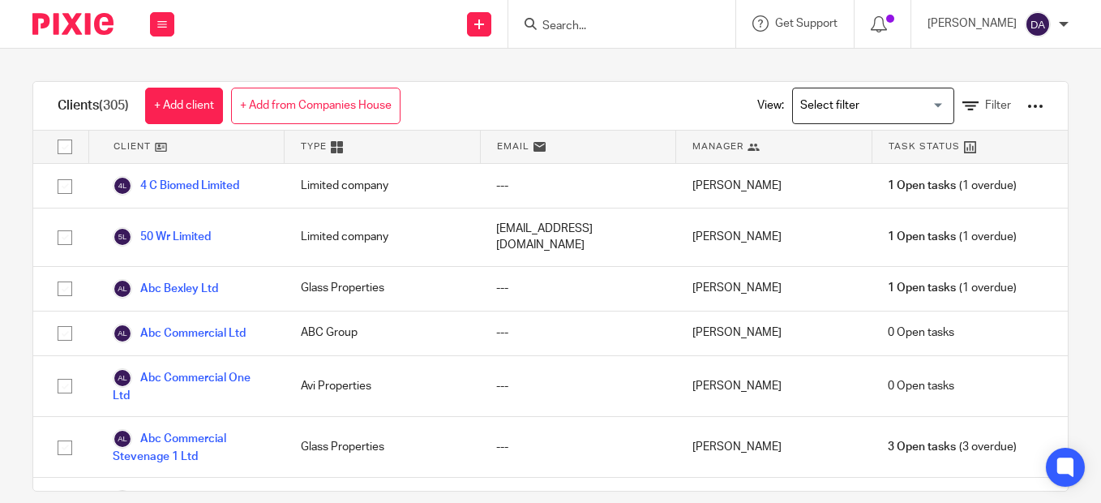
click at [565, 15] on form at bounding box center [627, 24] width 173 height 20
click at [567, 15] on form at bounding box center [627, 24] width 173 height 20
click at [571, 25] on input "Search" at bounding box center [614, 26] width 146 height 15
type input "s"
type input "mtl"
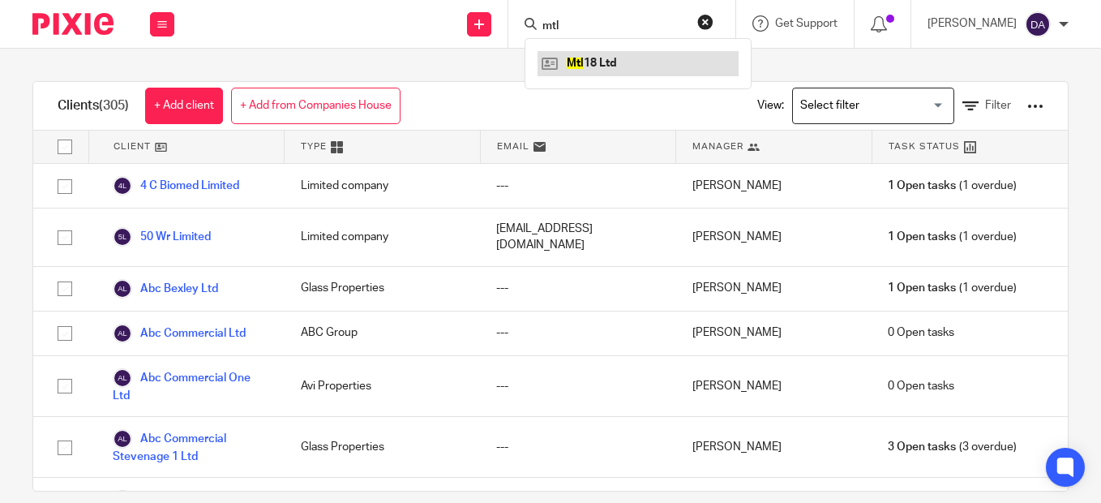
click at [592, 54] on link at bounding box center [637, 63] width 201 height 24
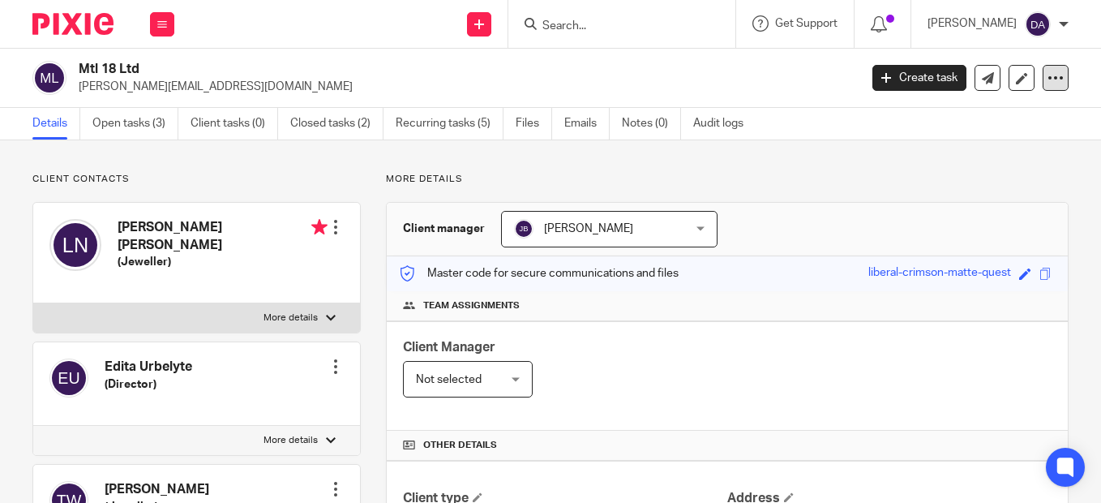
click at [1047, 75] on icon at bounding box center [1055, 78] width 16 height 16
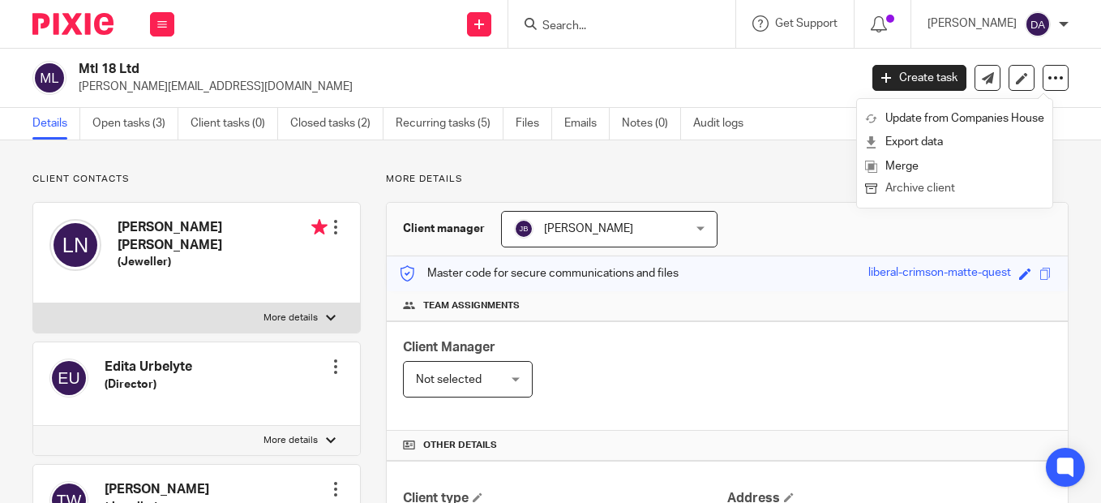
click at [925, 188] on button "Archive client" at bounding box center [954, 188] width 179 height 21
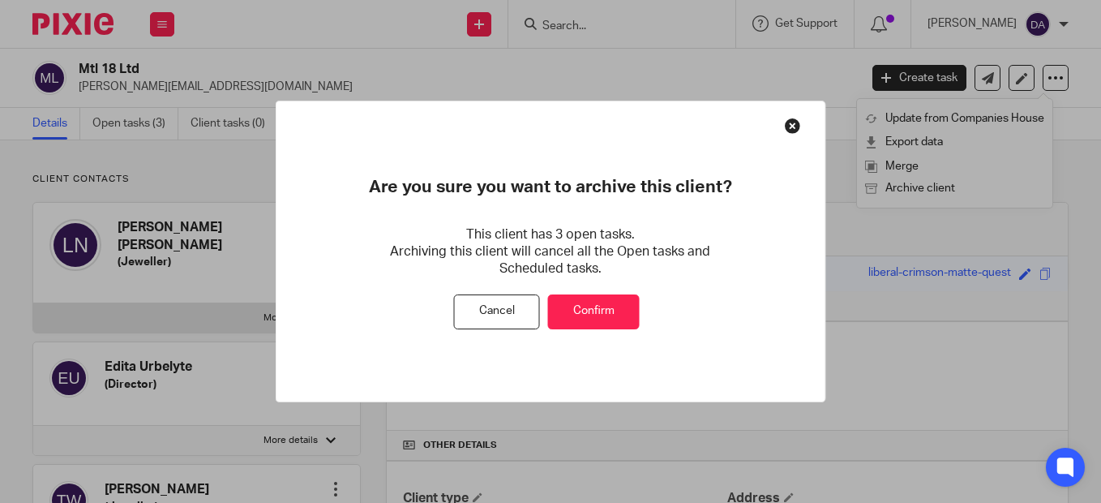
click at [601, 317] on button "Confirm" at bounding box center [594, 311] width 92 height 35
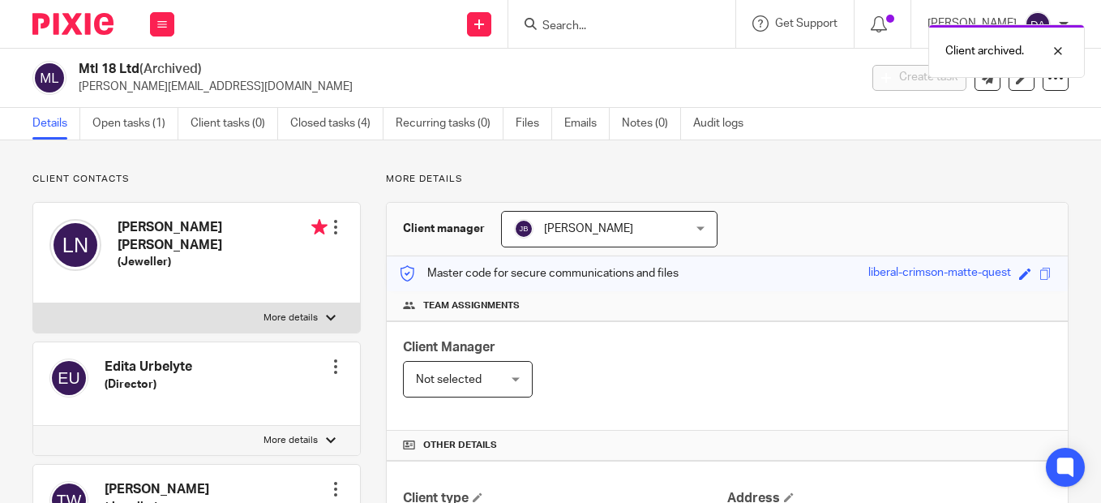
click at [573, 18] on div "Client archived." at bounding box center [817, 47] width 534 height 62
click at [555, 25] on div "Client archived." at bounding box center [817, 47] width 534 height 62
click at [559, 18] on div "Client archived." at bounding box center [817, 47] width 534 height 62
click at [537, 29] on icon at bounding box center [530, 24] width 12 height 12
click at [557, 18] on form at bounding box center [627, 24] width 173 height 20
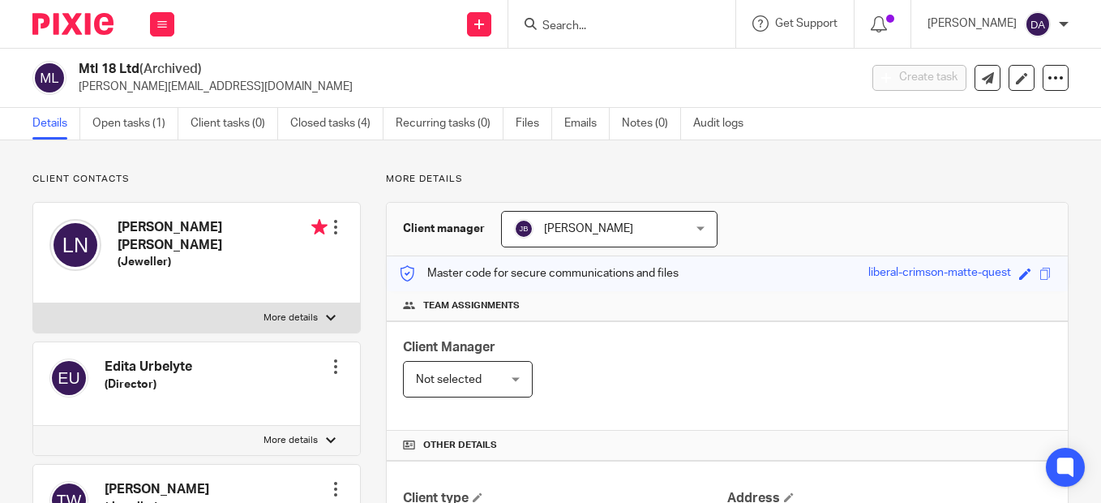
click at [554, 27] on div at bounding box center [618, 24] width 189 height 20
click at [568, 24] on input "Search" at bounding box center [614, 26] width 146 height 15
type input "new pl"
click at [611, 68] on link at bounding box center [637, 63] width 201 height 24
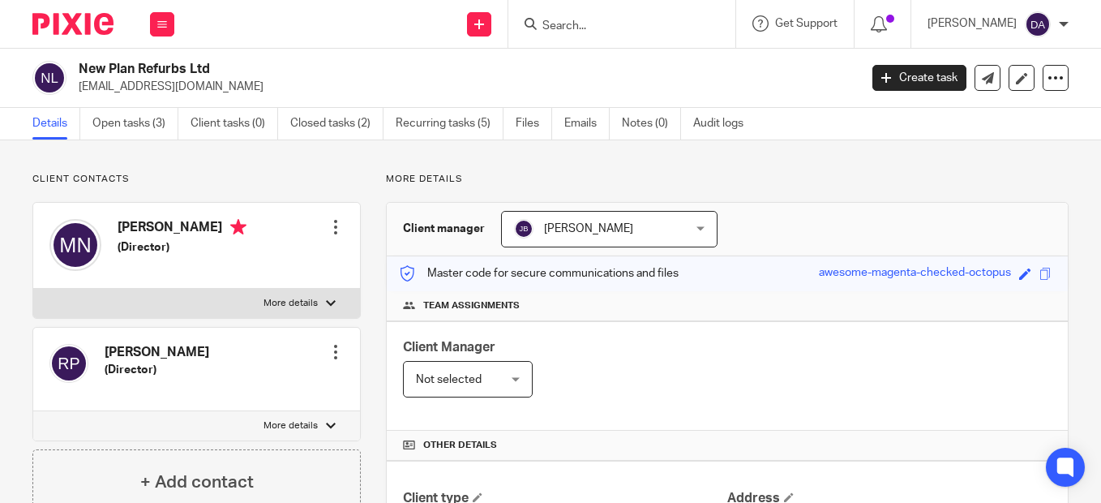
click at [571, 17] on form at bounding box center [627, 24] width 173 height 20
click at [571, 20] on input "Search" at bounding box center [614, 26] width 146 height 15
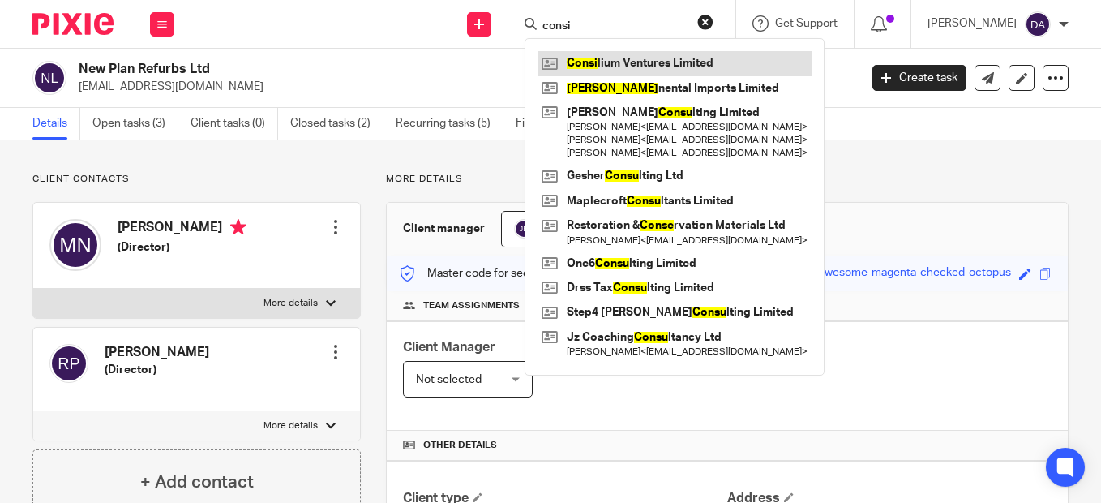
type input "consi"
click at [615, 60] on link at bounding box center [674, 63] width 274 height 24
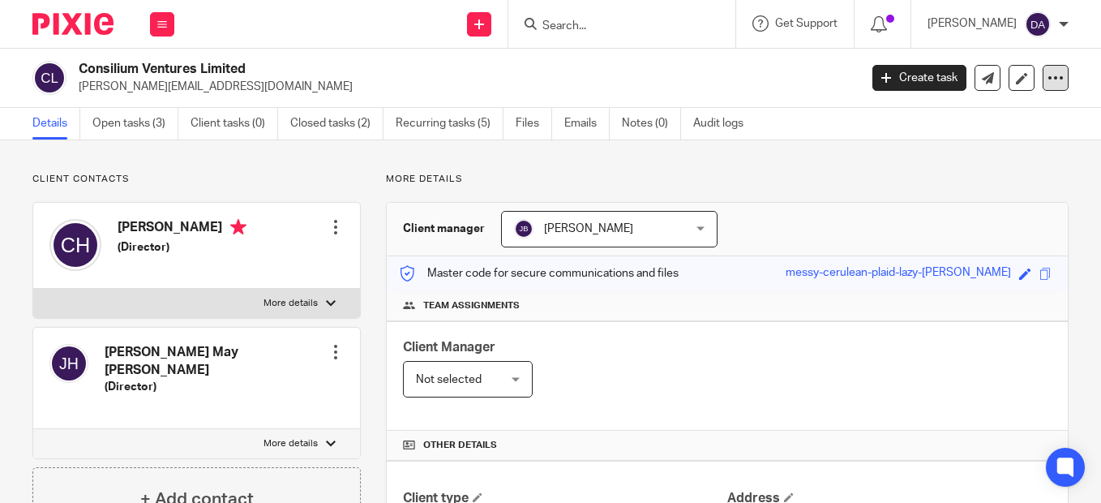
click at [1047, 76] on icon at bounding box center [1055, 78] width 16 height 16
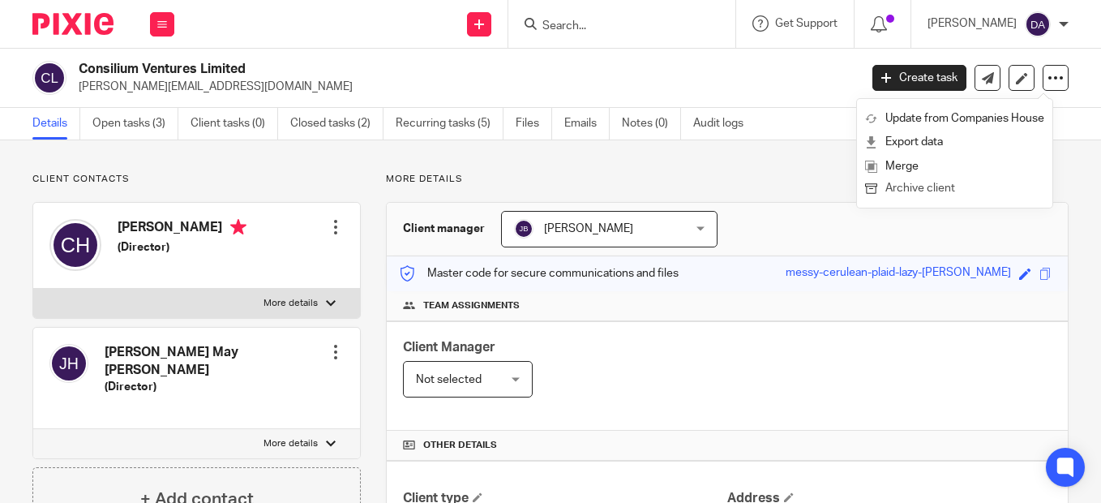
click at [939, 189] on button "Archive client" at bounding box center [954, 188] width 179 height 21
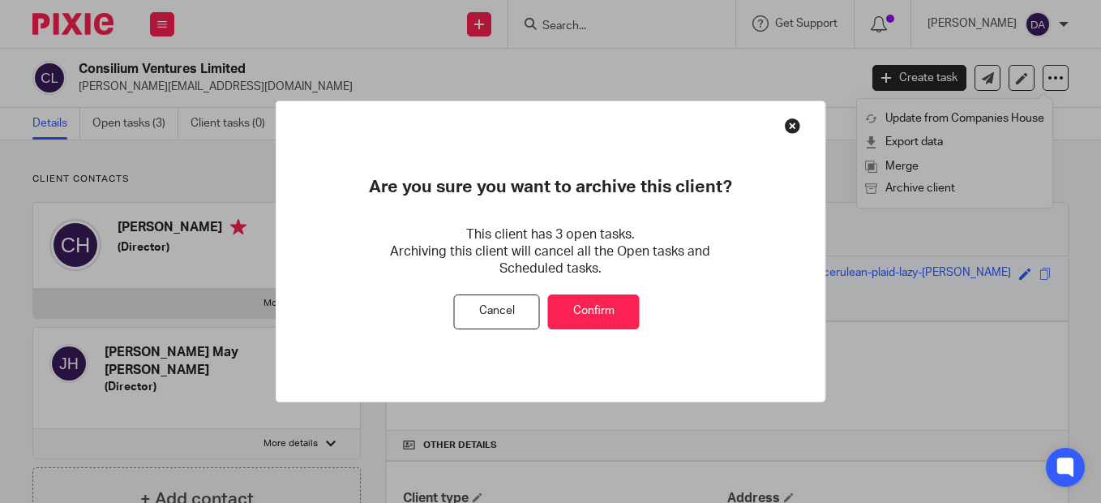
click at [588, 317] on button "Confirm" at bounding box center [594, 311] width 92 height 35
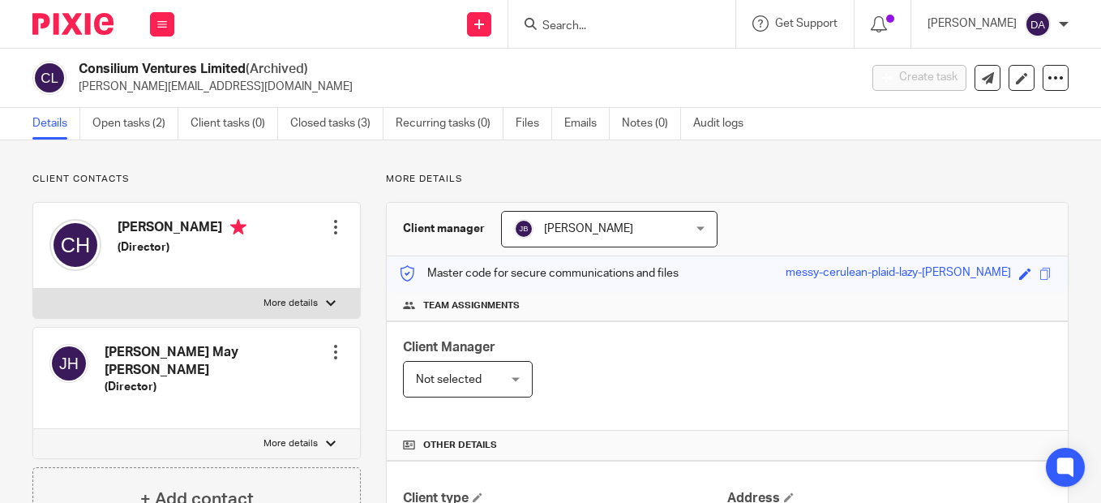
click at [584, 26] on input "Search" at bounding box center [614, 26] width 146 height 15
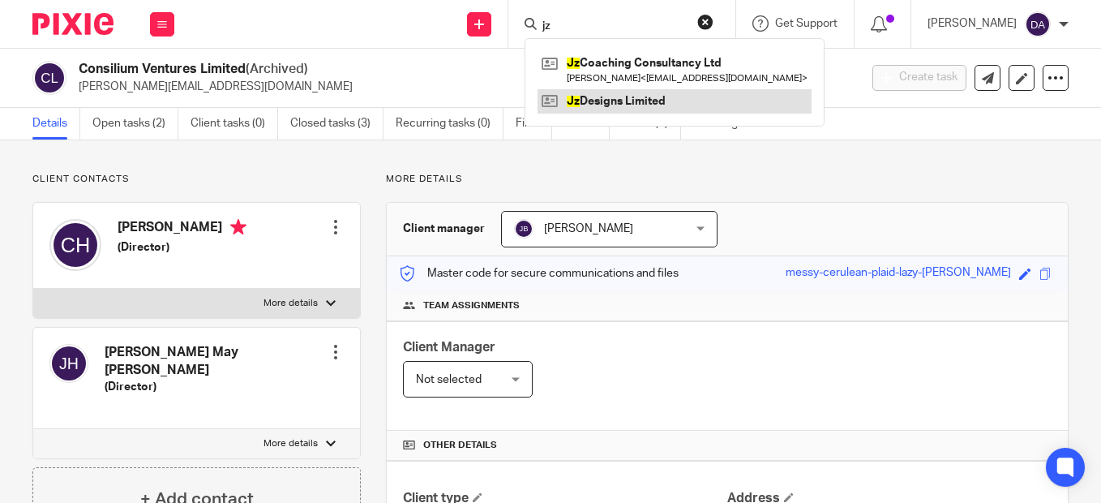
type input "jz"
click at [629, 105] on link at bounding box center [674, 101] width 274 height 24
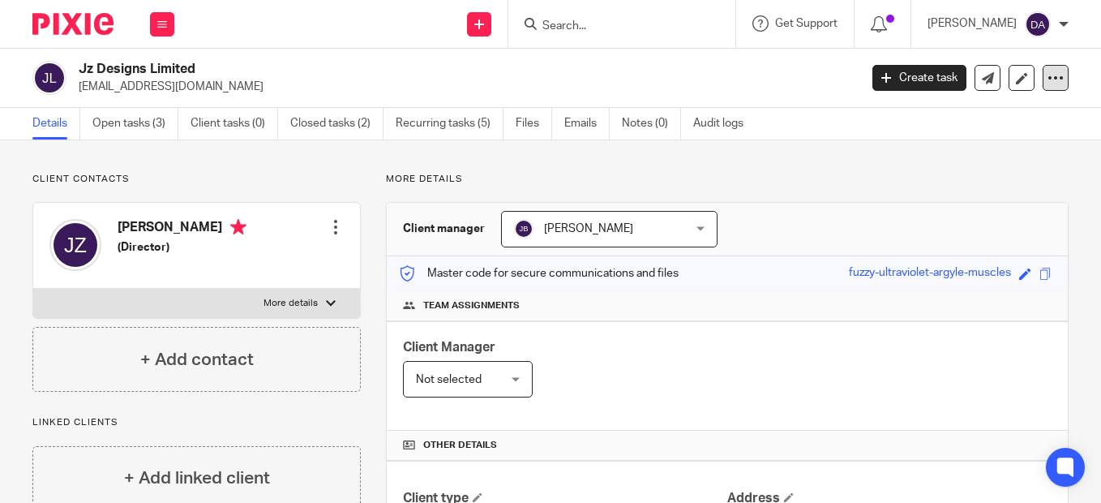
click at [1047, 74] on icon at bounding box center [1055, 78] width 16 height 16
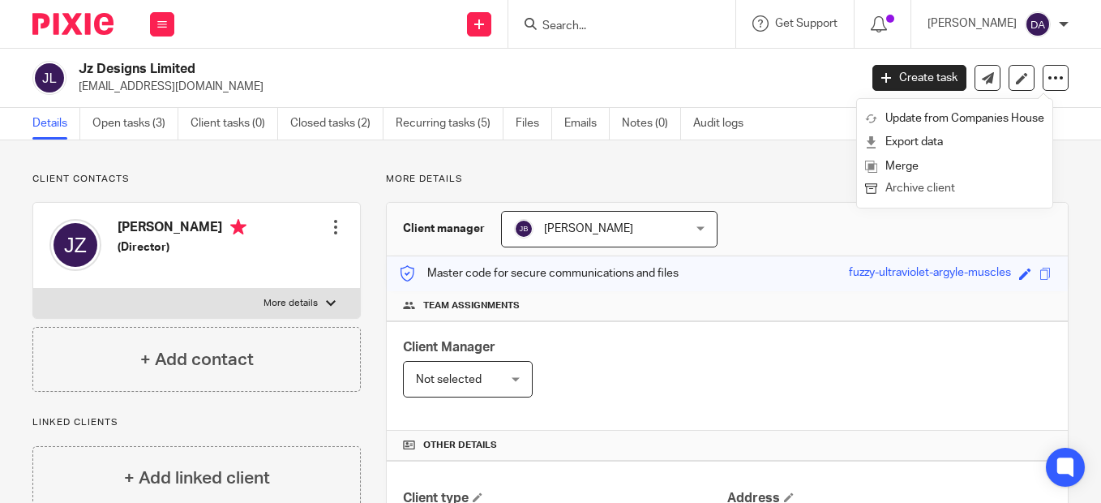
click at [925, 188] on button "Archive client" at bounding box center [954, 188] width 179 height 21
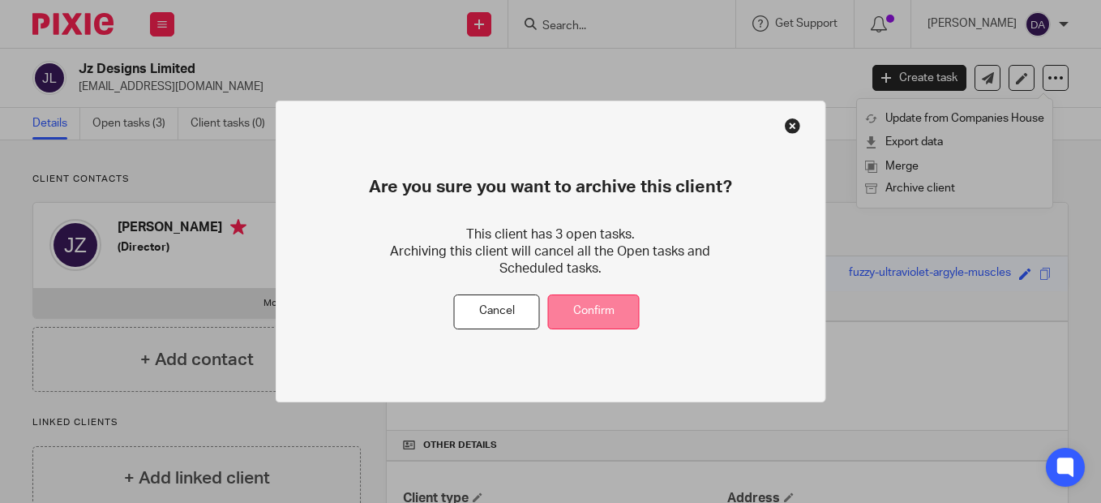
click at [593, 313] on button "Confirm" at bounding box center [594, 311] width 92 height 35
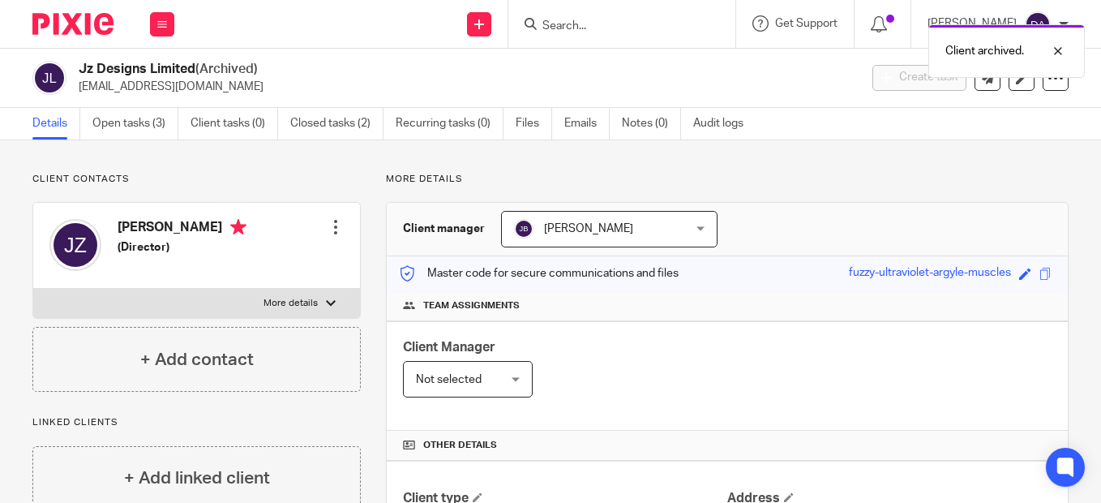
click at [583, 20] on div "Client archived." at bounding box center [817, 47] width 534 height 62
click at [560, 29] on div "Client archived." at bounding box center [817, 47] width 534 height 62
click at [598, 27] on input "Search" at bounding box center [614, 26] width 146 height 15
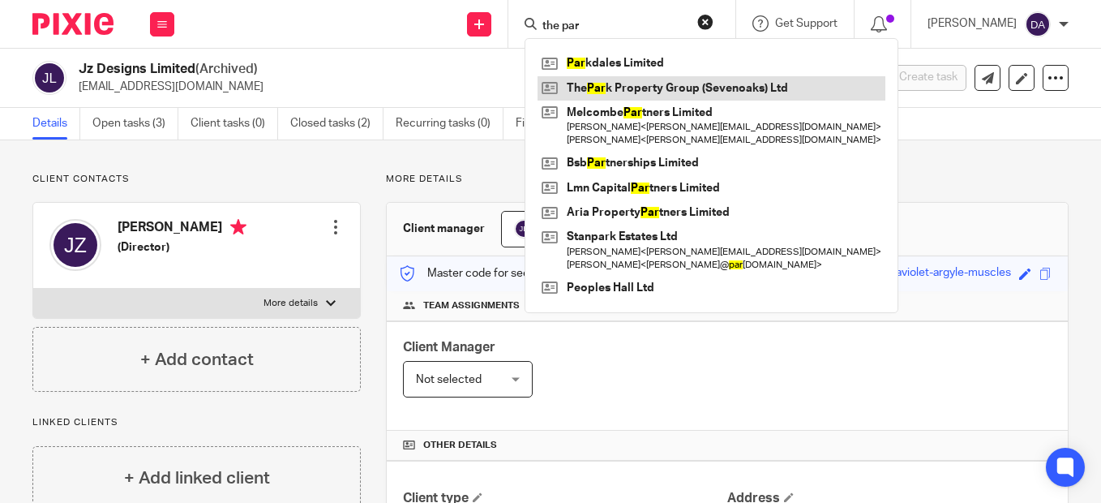
type input "the par"
click at [664, 89] on link at bounding box center [711, 88] width 348 height 24
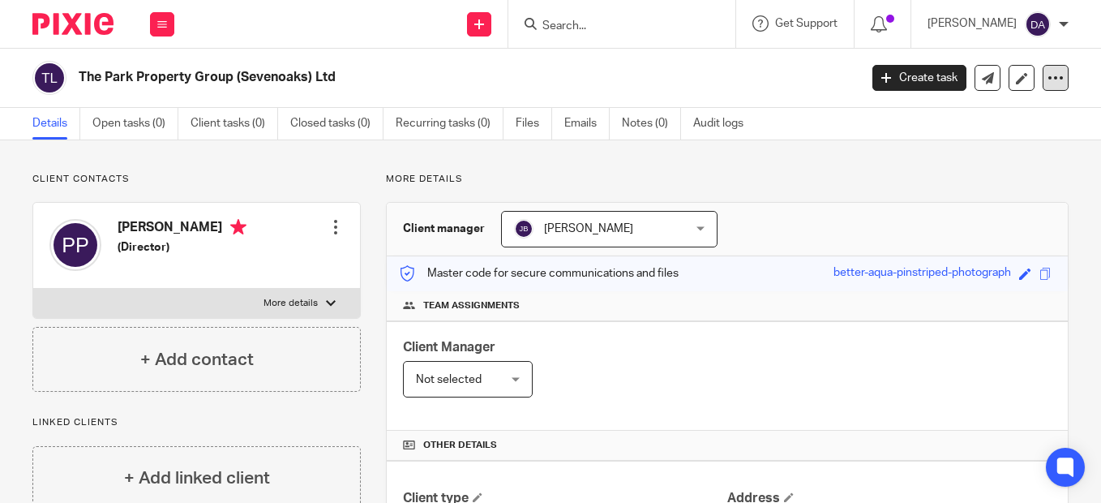
click at [1054, 87] on div at bounding box center [1055, 78] width 26 height 26
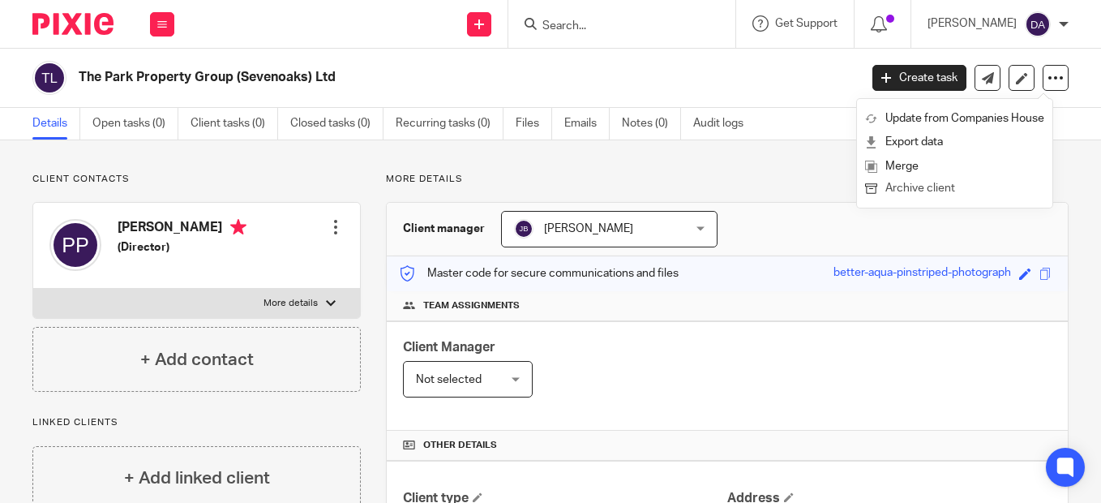
click at [965, 187] on button "Archive client" at bounding box center [954, 188] width 179 height 21
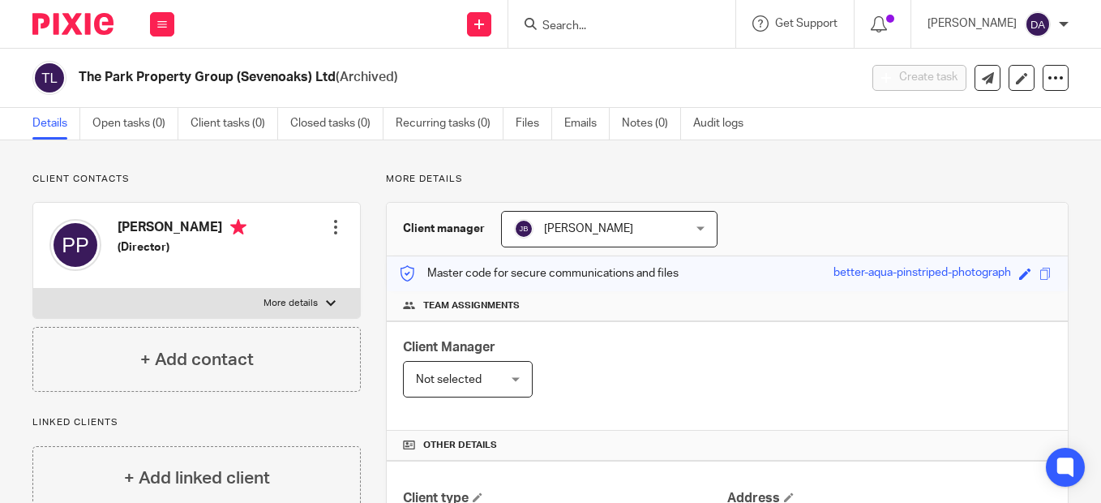
click at [581, 16] on form at bounding box center [627, 24] width 173 height 20
click at [580, 20] on input "Search" at bounding box center [614, 26] width 146 height 15
type input "a"
click at [648, 28] on input "Search" at bounding box center [614, 26] width 146 height 15
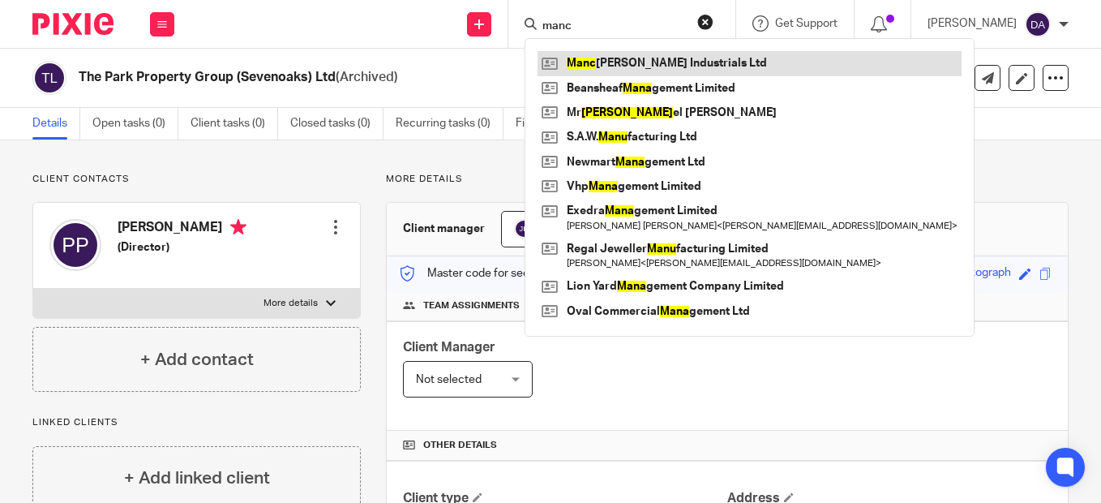
type input "manc"
click at [661, 62] on link at bounding box center [749, 63] width 424 height 24
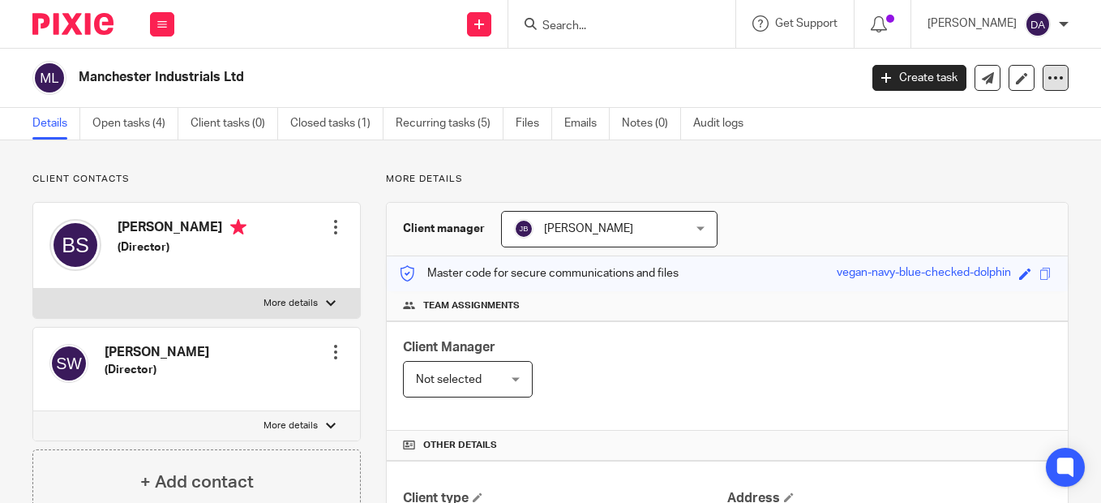
click at [1047, 78] on icon at bounding box center [1055, 78] width 16 height 16
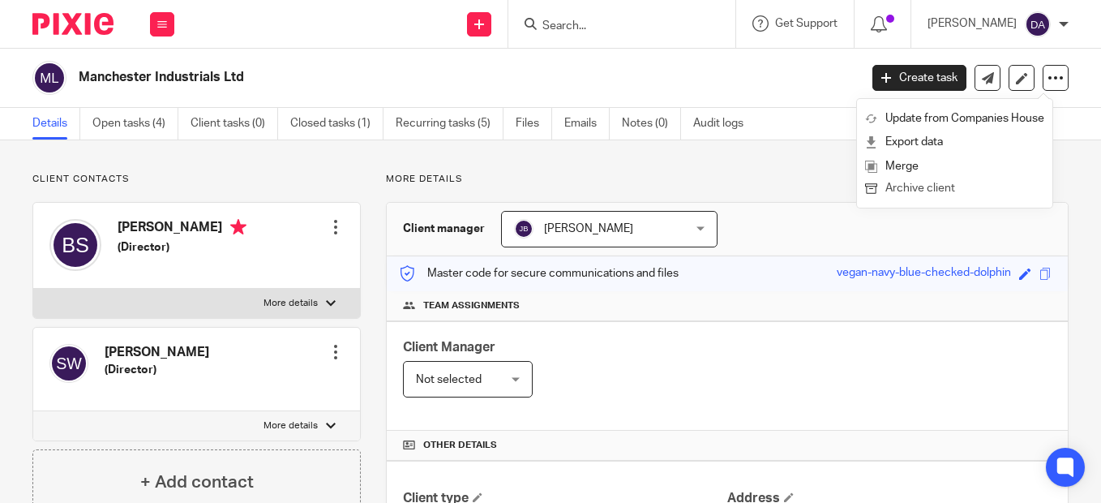
click at [892, 193] on button "Archive client" at bounding box center [954, 188] width 179 height 21
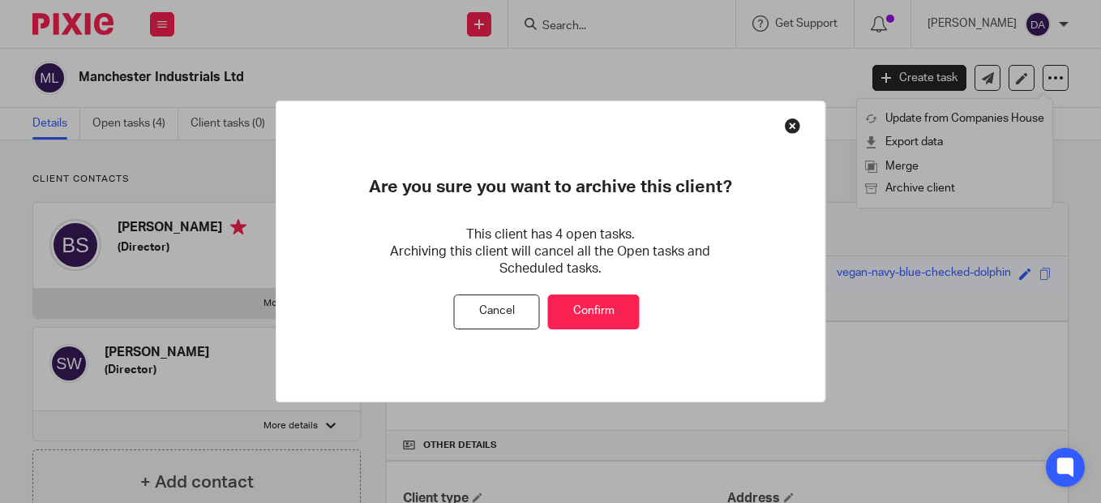
click at [601, 305] on button "Confirm" at bounding box center [594, 311] width 92 height 35
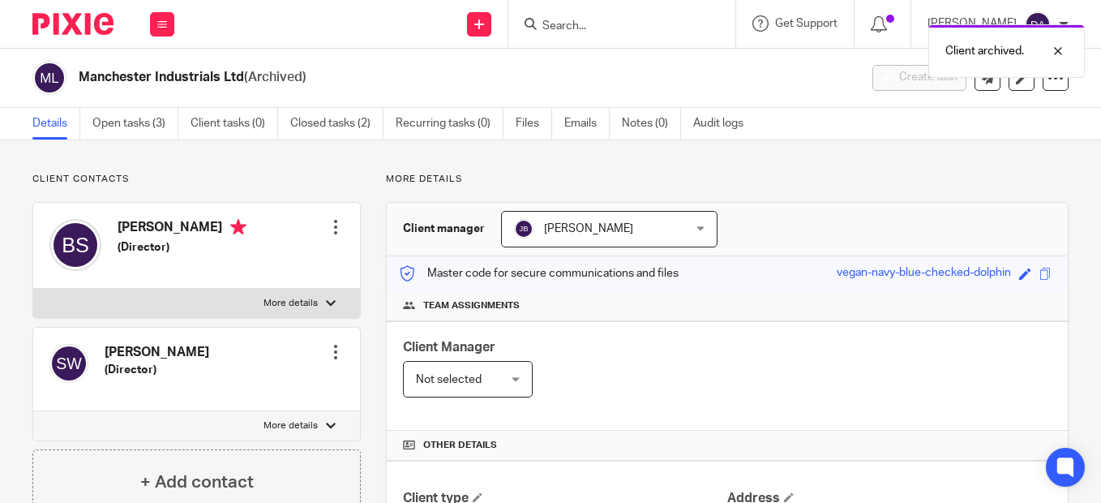
click at [561, 23] on div "Client archived." at bounding box center [817, 47] width 534 height 62
click at [556, 25] on div at bounding box center [618, 24] width 189 height 20
click at [555, 28] on div at bounding box center [618, 24] width 189 height 20
click at [572, 24] on input "Search" at bounding box center [614, 26] width 146 height 15
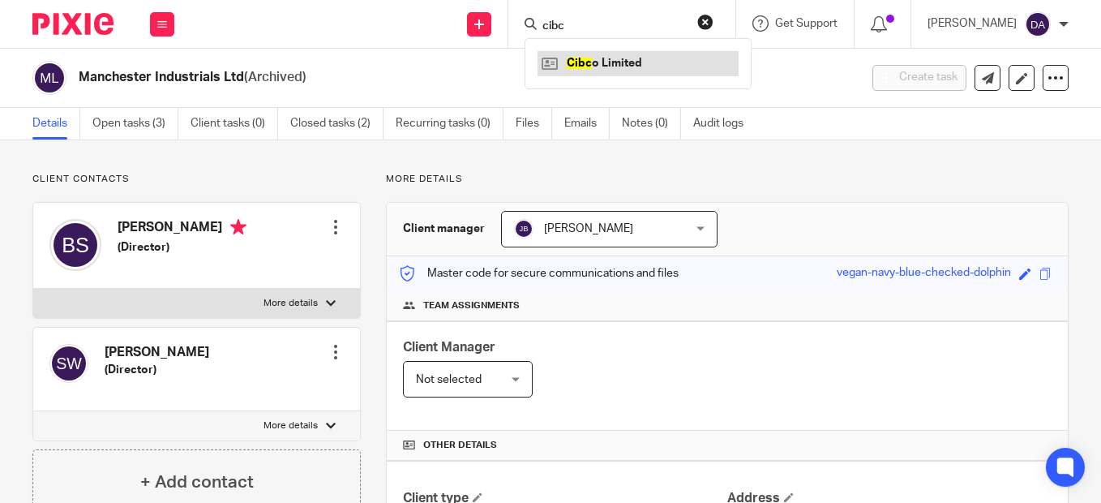
type input "cibc"
click at [625, 66] on link at bounding box center [637, 63] width 201 height 24
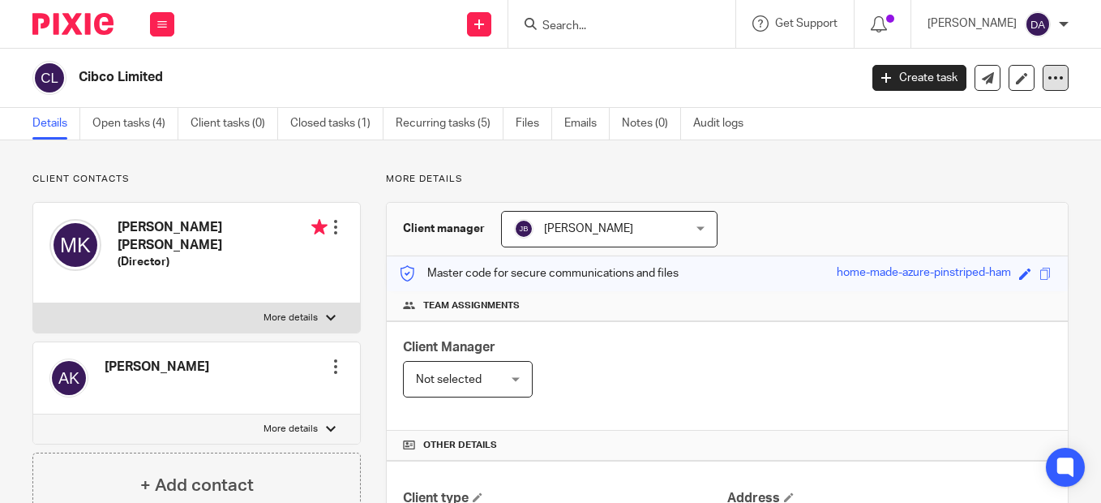
click at [1052, 77] on div at bounding box center [1055, 78] width 26 height 26
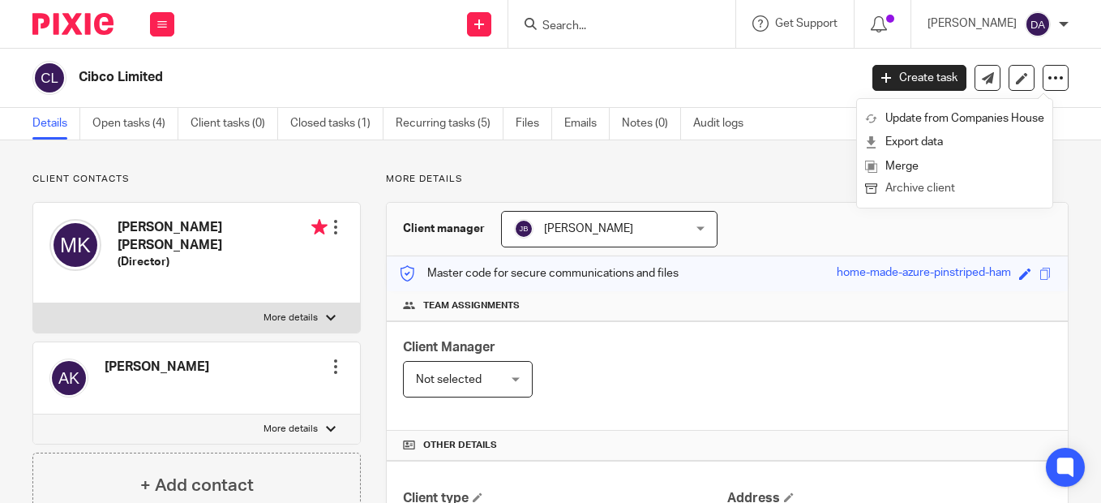
click at [917, 188] on button "Archive client" at bounding box center [954, 188] width 179 height 21
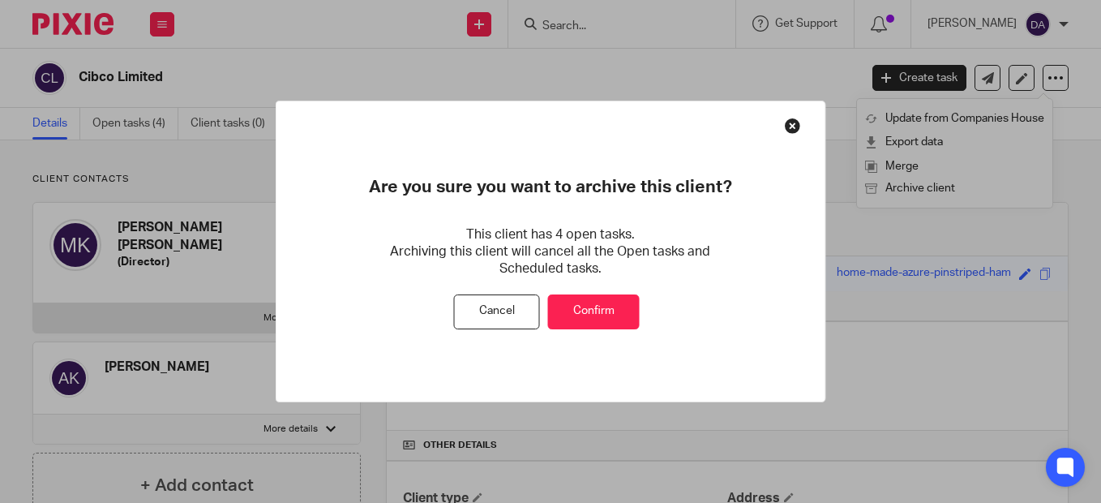
click at [589, 310] on button "Confirm" at bounding box center [594, 311] width 92 height 35
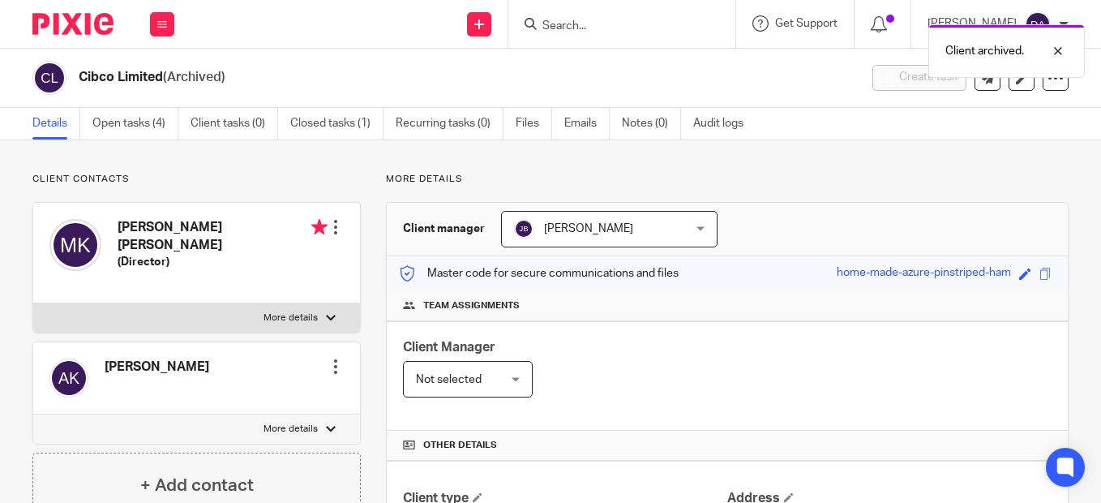
click at [564, 15] on form at bounding box center [627, 24] width 173 height 20
click at [574, 27] on input "Search" at bounding box center [614, 26] width 146 height 15
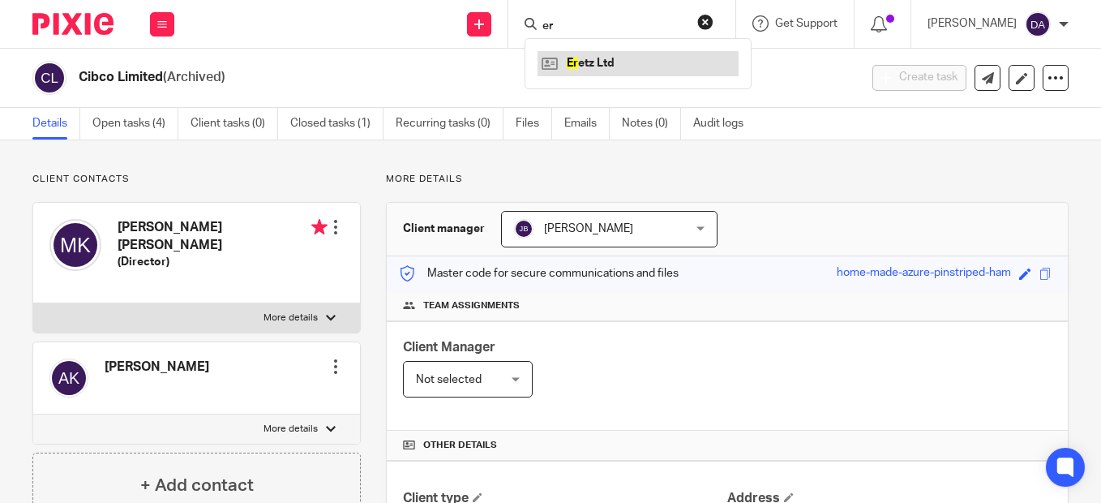
type input "er"
click at [612, 63] on link at bounding box center [637, 63] width 201 height 24
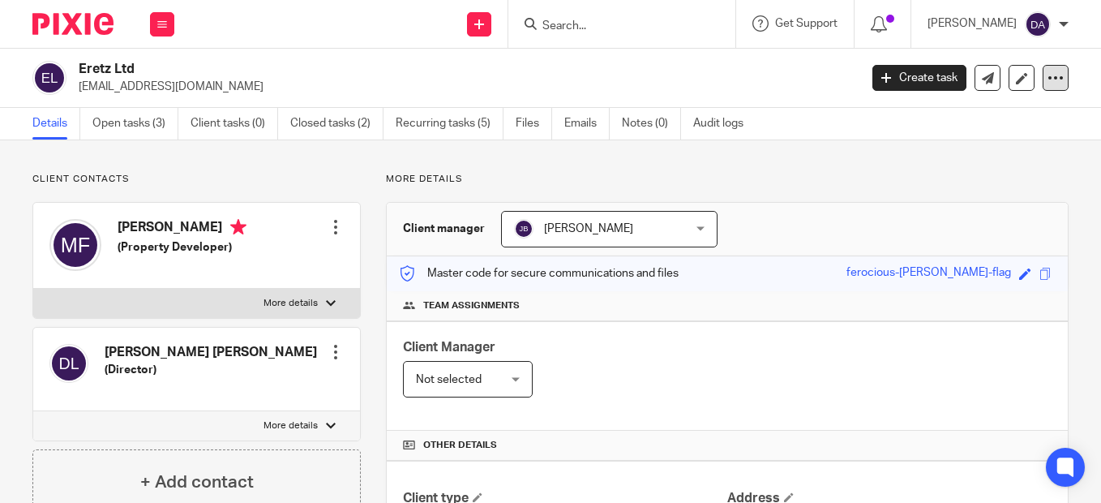
click at [1047, 75] on icon at bounding box center [1055, 78] width 16 height 16
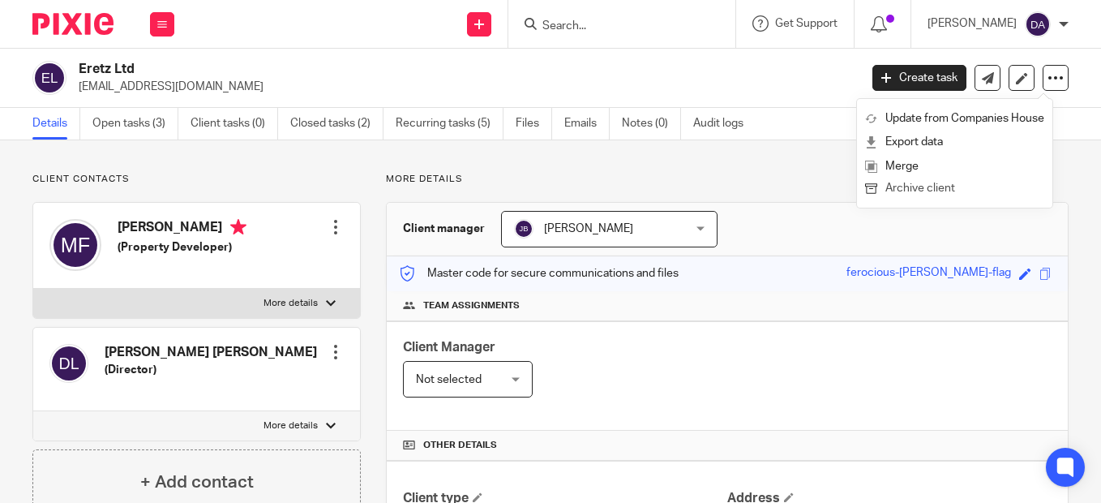
click at [925, 190] on button "Archive client" at bounding box center [954, 188] width 179 height 21
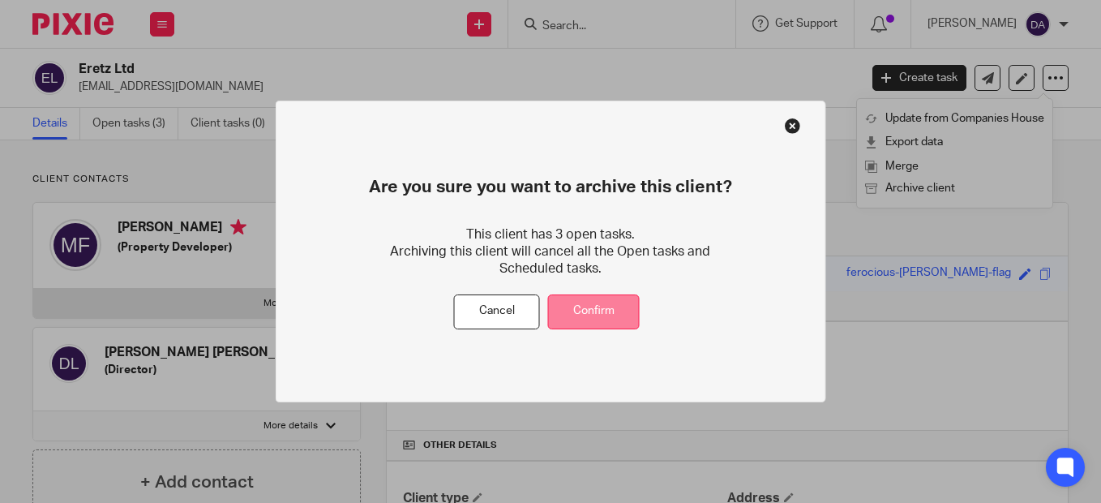
click at [589, 319] on button "Confirm" at bounding box center [594, 311] width 92 height 35
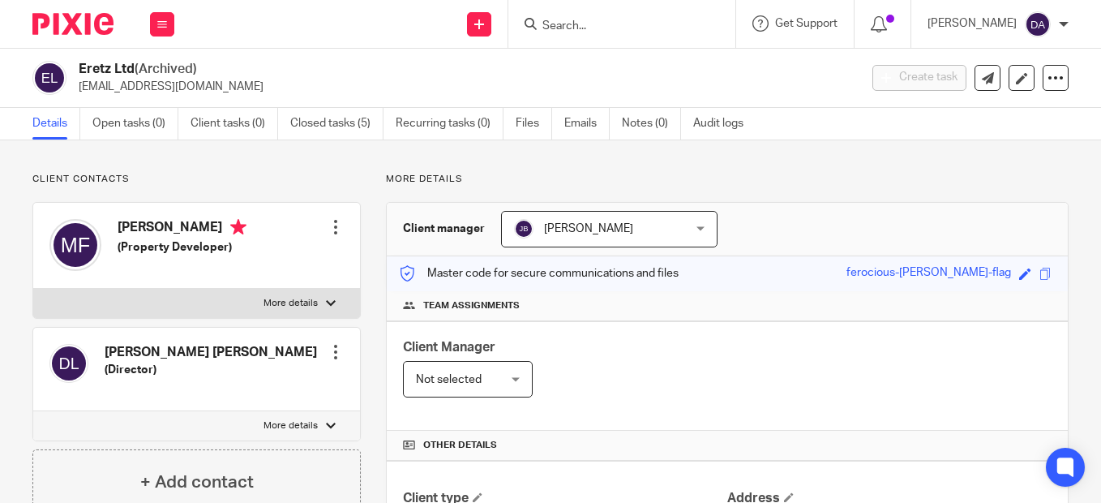
click at [570, 27] on input "Search" at bounding box center [614, 26] width 146 height 15
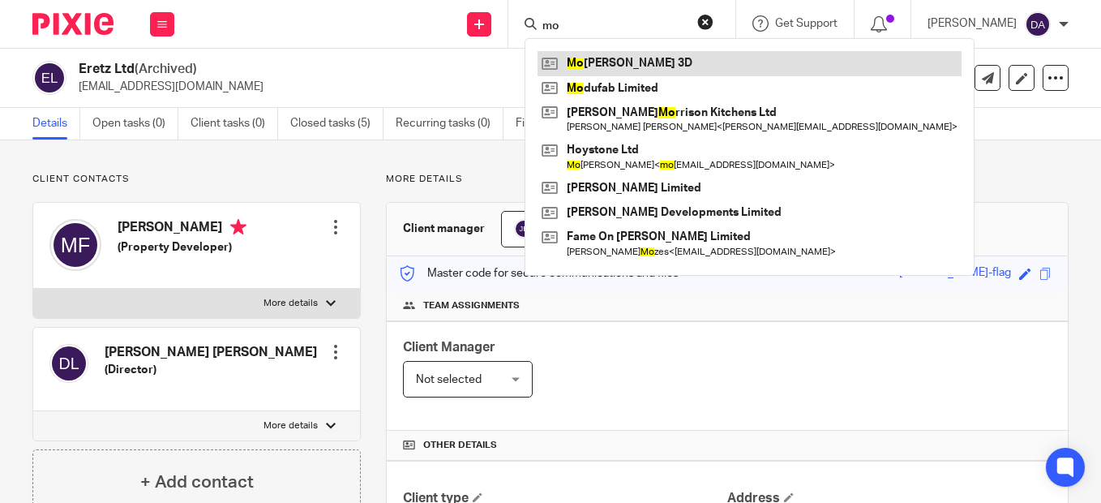
type input "mo"
click at [682, 64] on link at bounding box center [749, 63] width 424 height 24
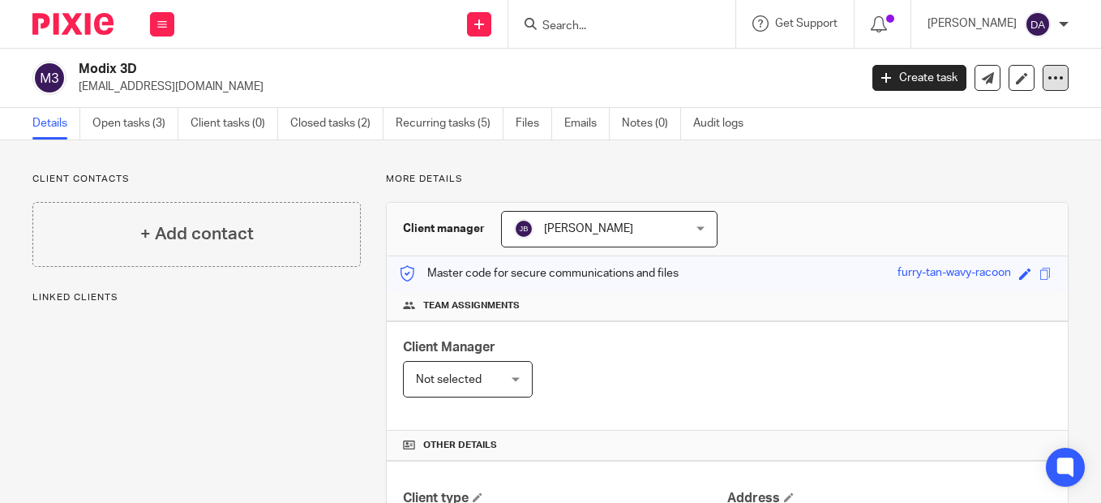
click at [1047, 79] on icon at bounding box center [1055, 78] width 16 height 16
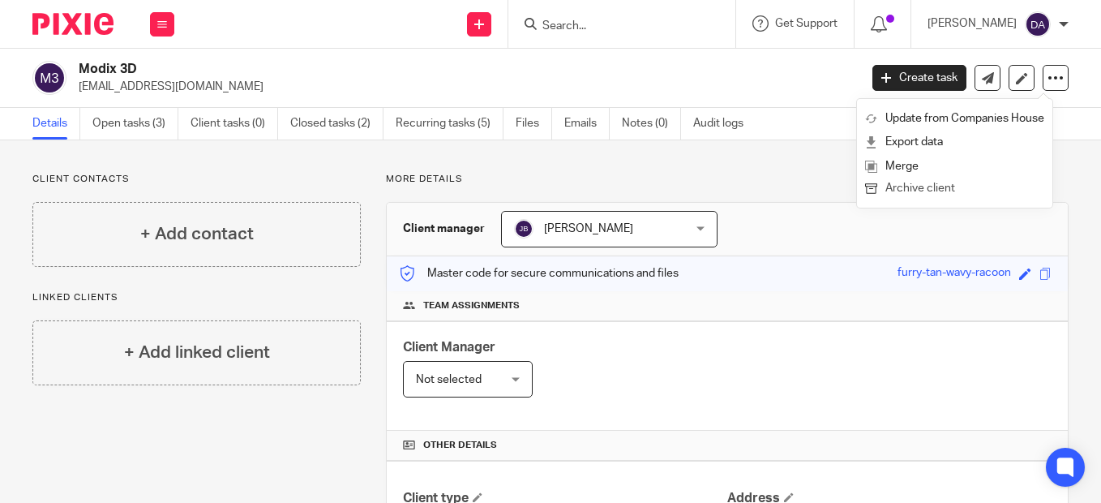
click at [929, 187] on button "Archive client" at bounding box center [954, 188] width 179 height 21
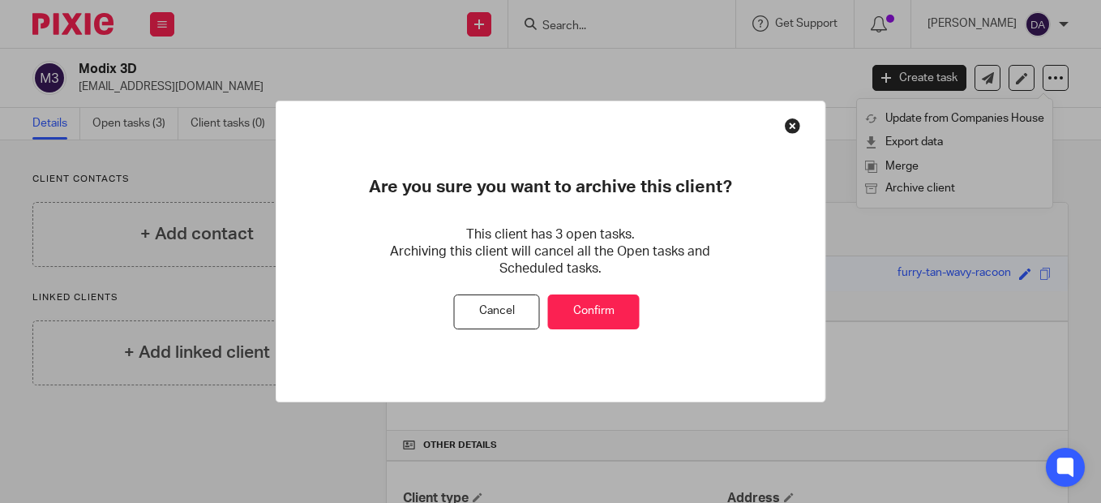
click at [601, 307] on button "Confirm" at bounding box center [594, 311] width 92 height 35
